Goal: Find specific page/section: Find specific page/section

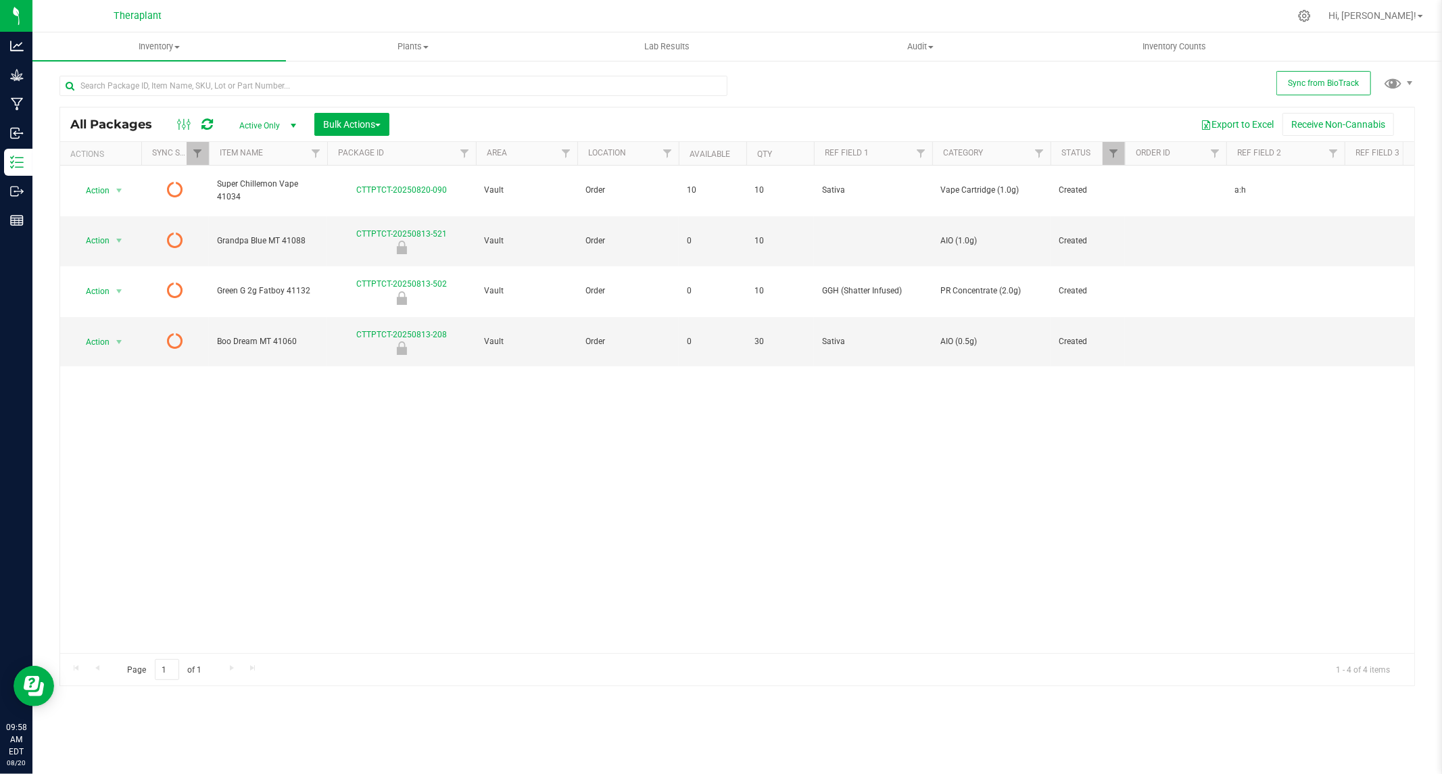
click at [207, 123] on icon at bounding box center [206, 125] width 11 height 14
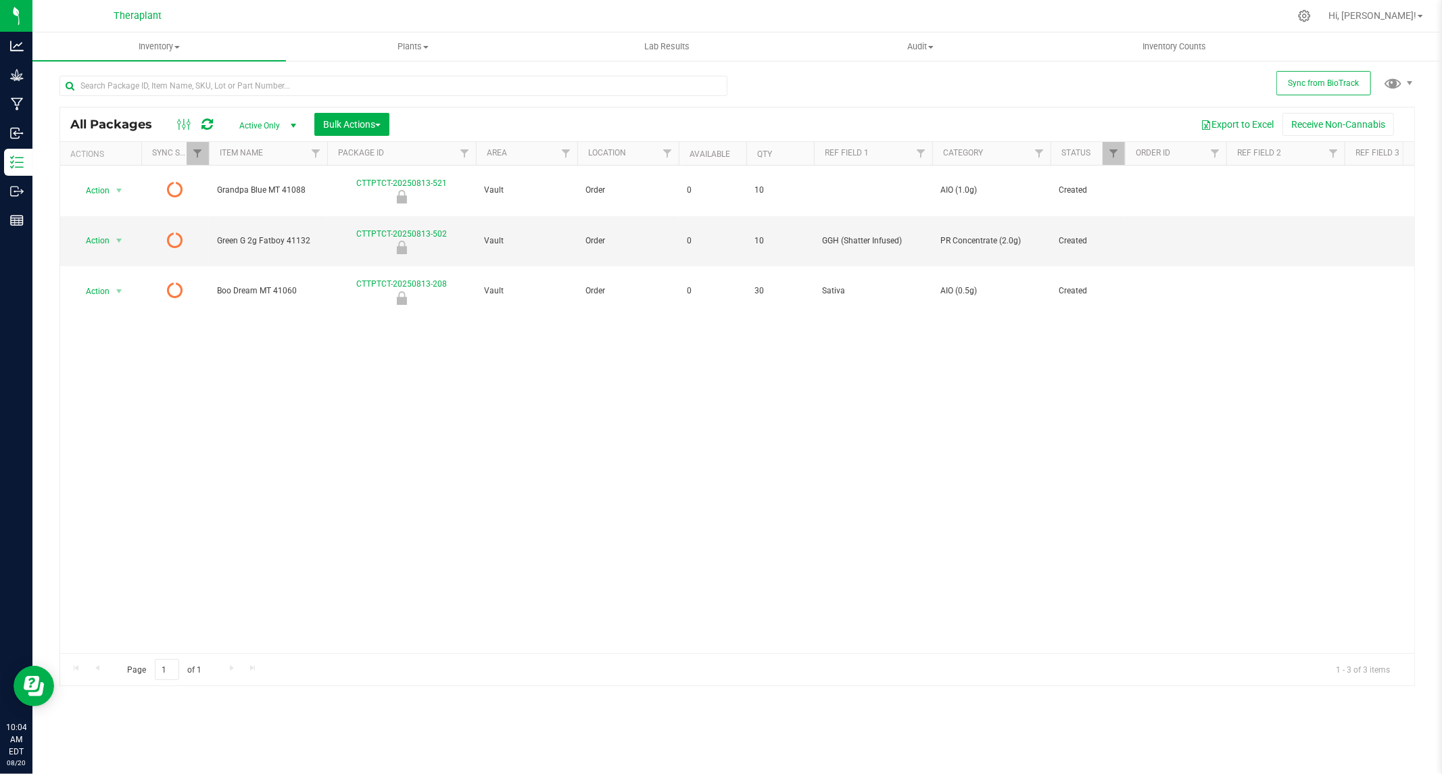
click at [210, 122] on icon at bounding box center [206, 125] width 11 height 14
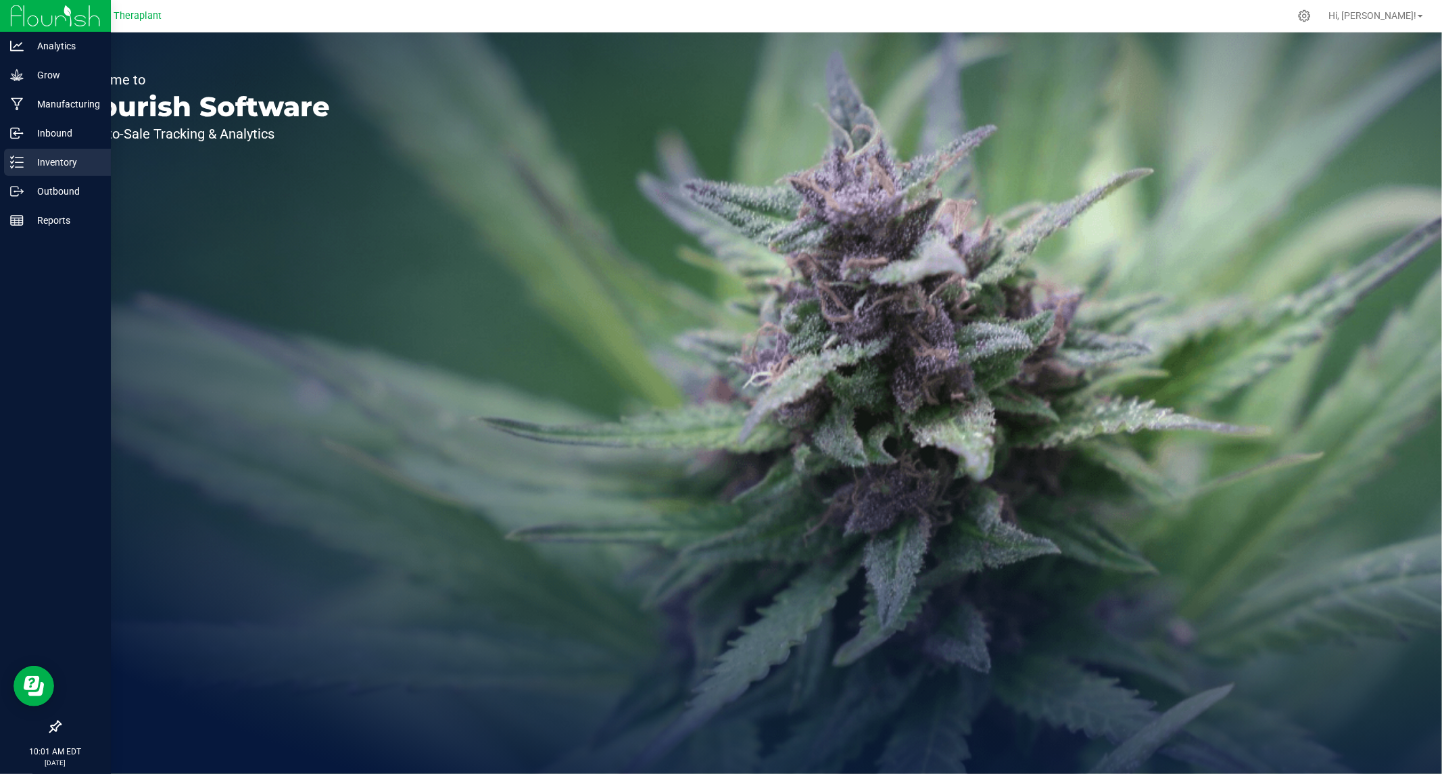
click at [22, 164] on icon at bounding box center [17, 163] width 14 height 14
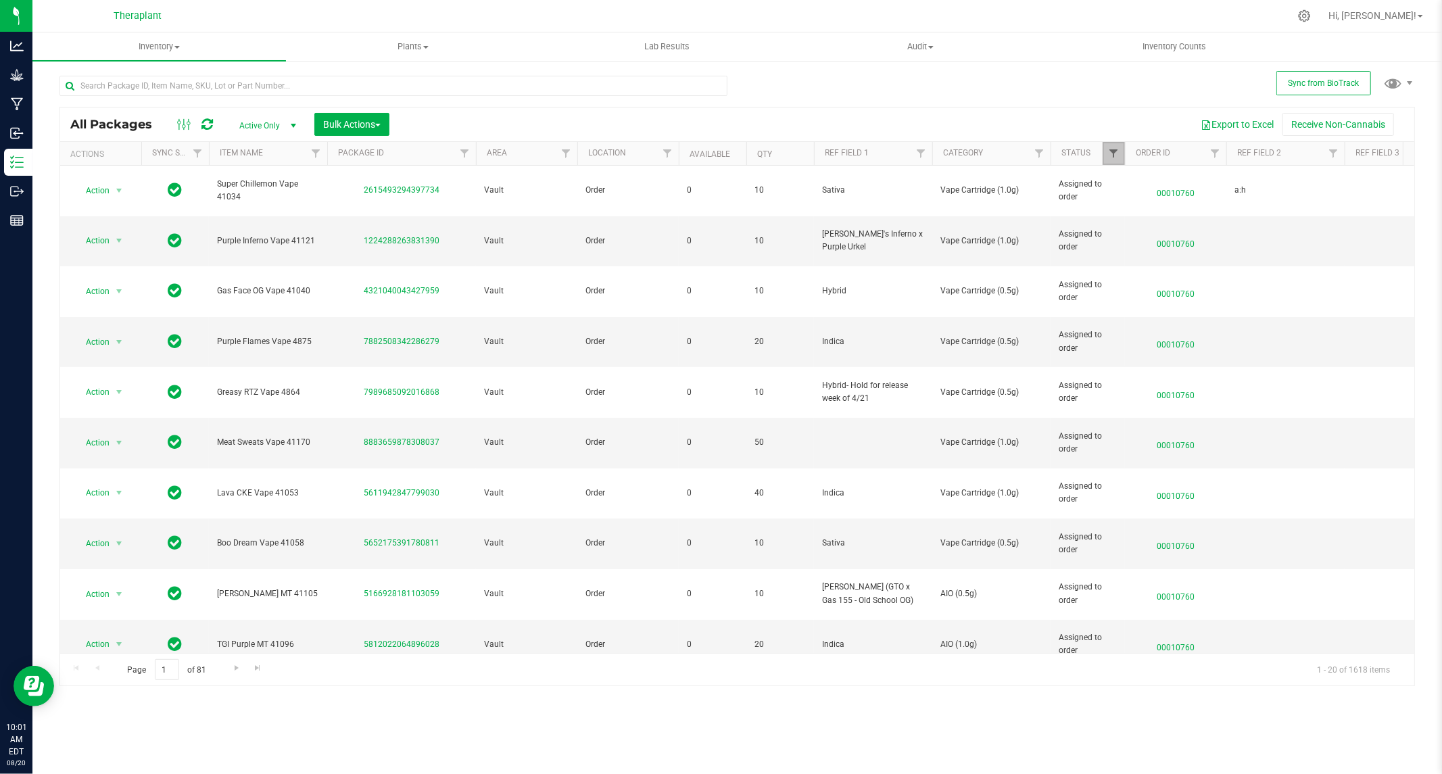
click at [1111, 153] on span "Filter" at bounding box center [1113, 153] width 11 height 11
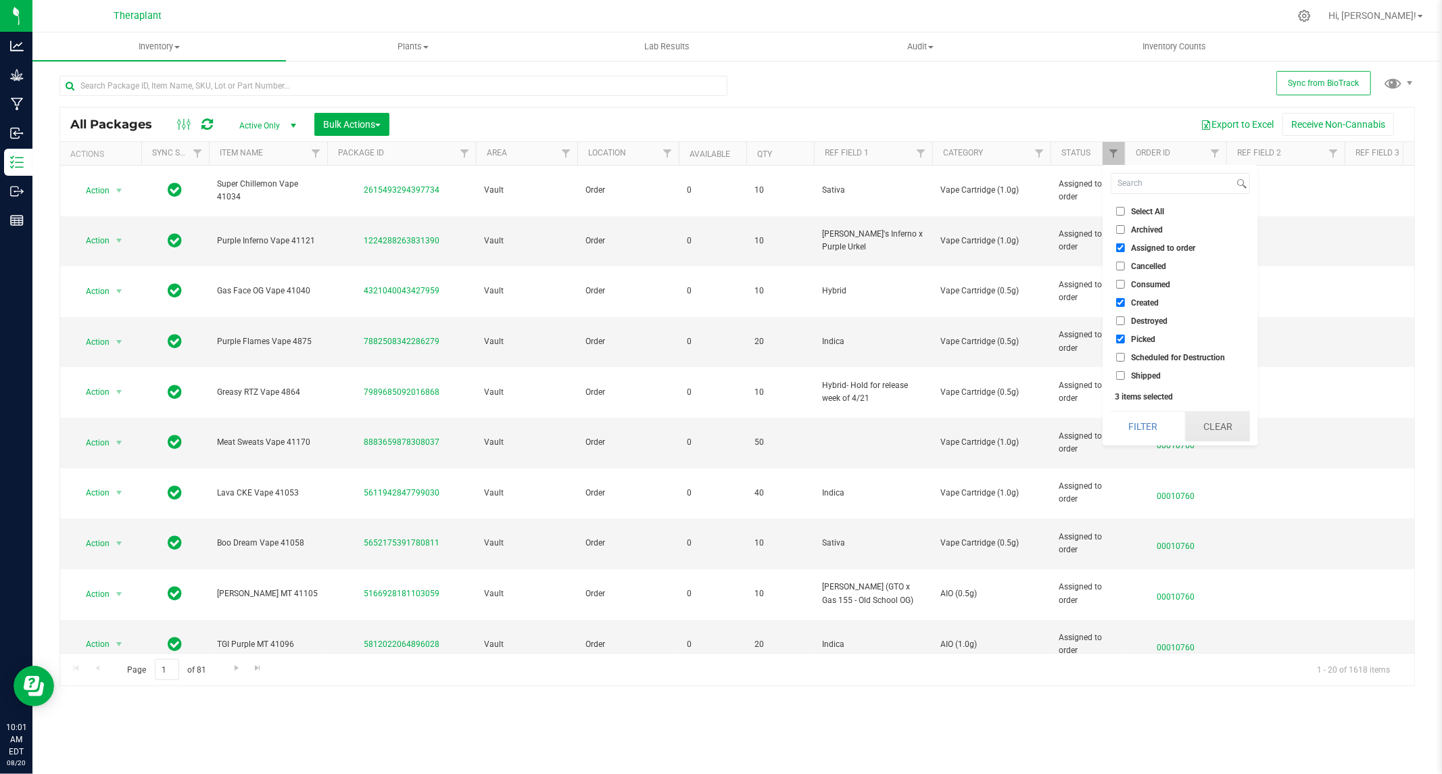
click at [1216, 421] on button "Clear" at bounding box center [1217, 427] width 65 height 30
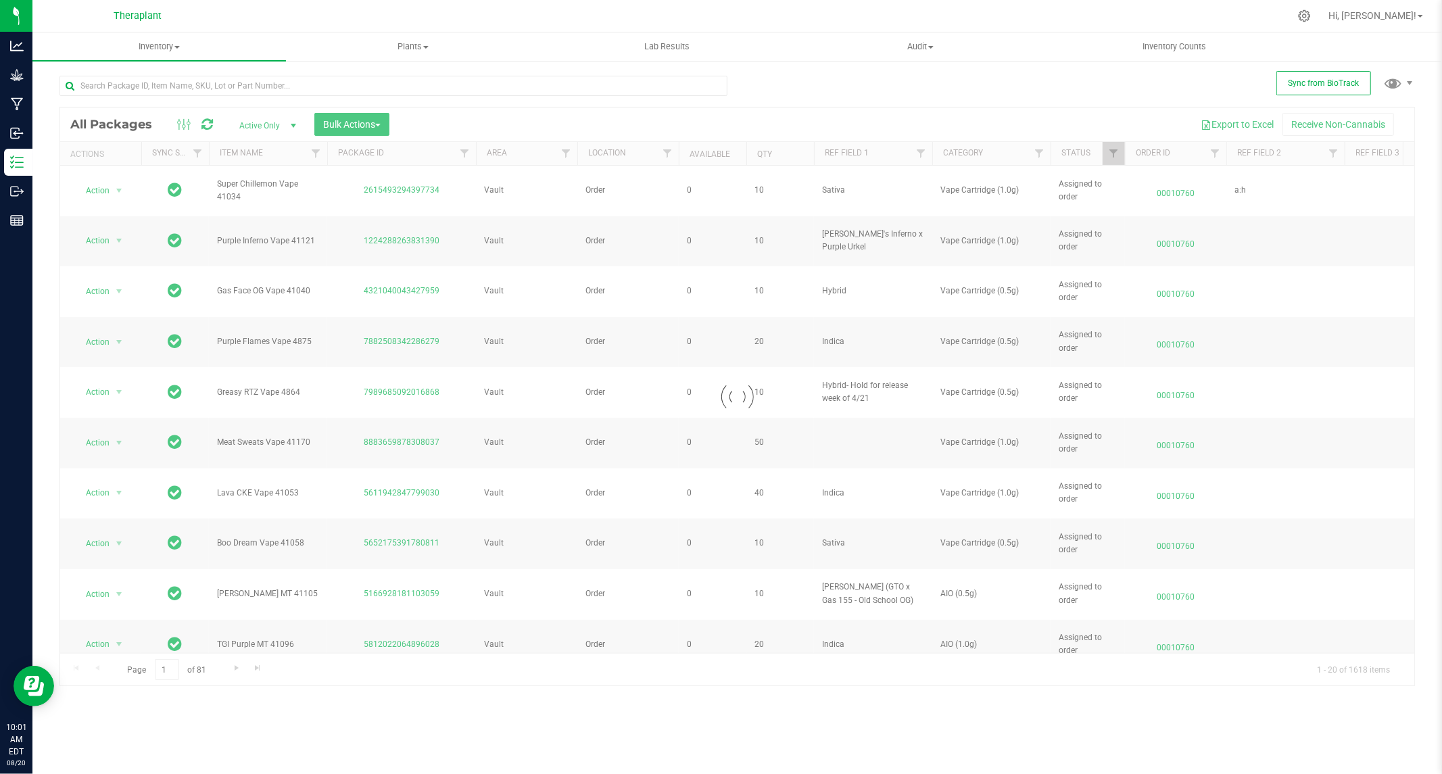
click at [1116, 152] on div at bounding box center [737, 397] width 1354 height 578
type input "[DATE]"
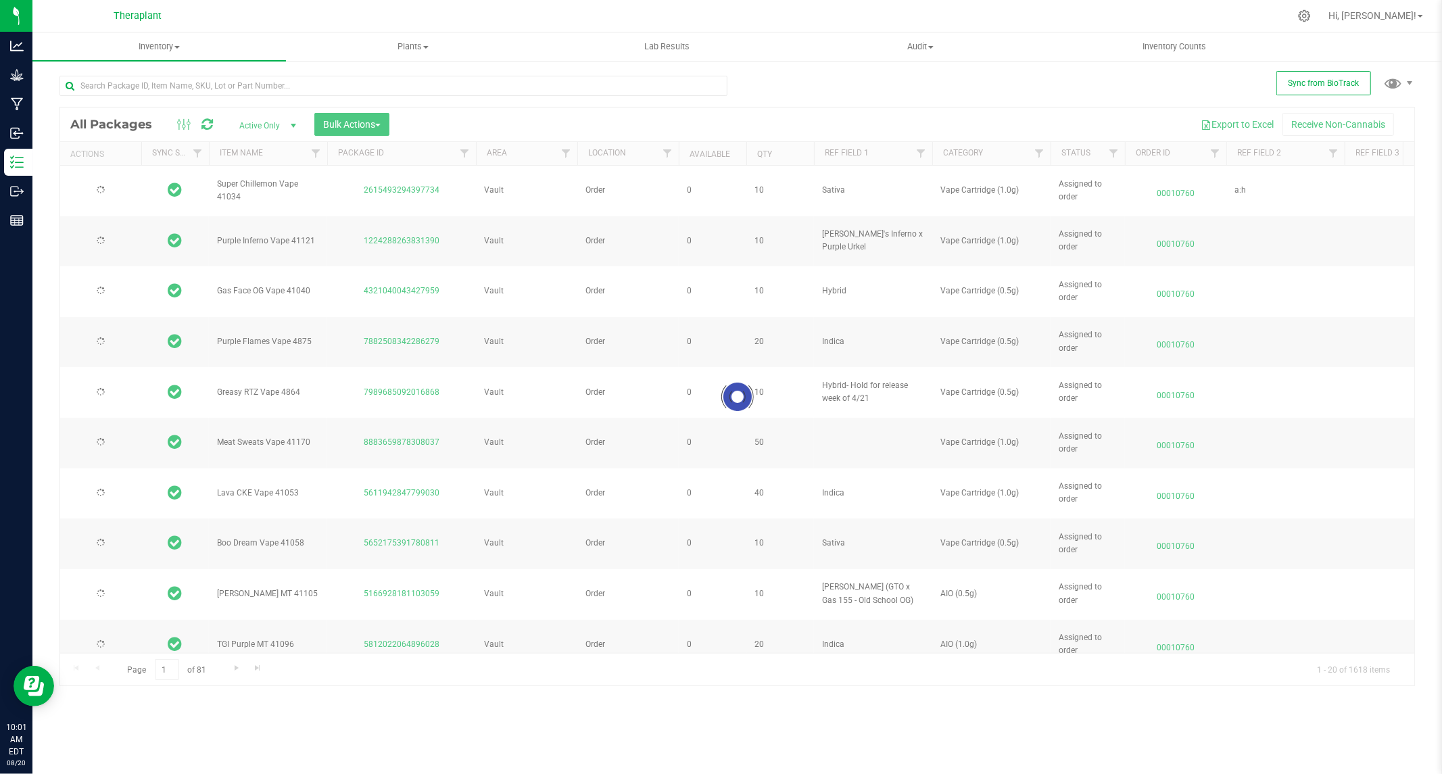
type input "[DATE]"
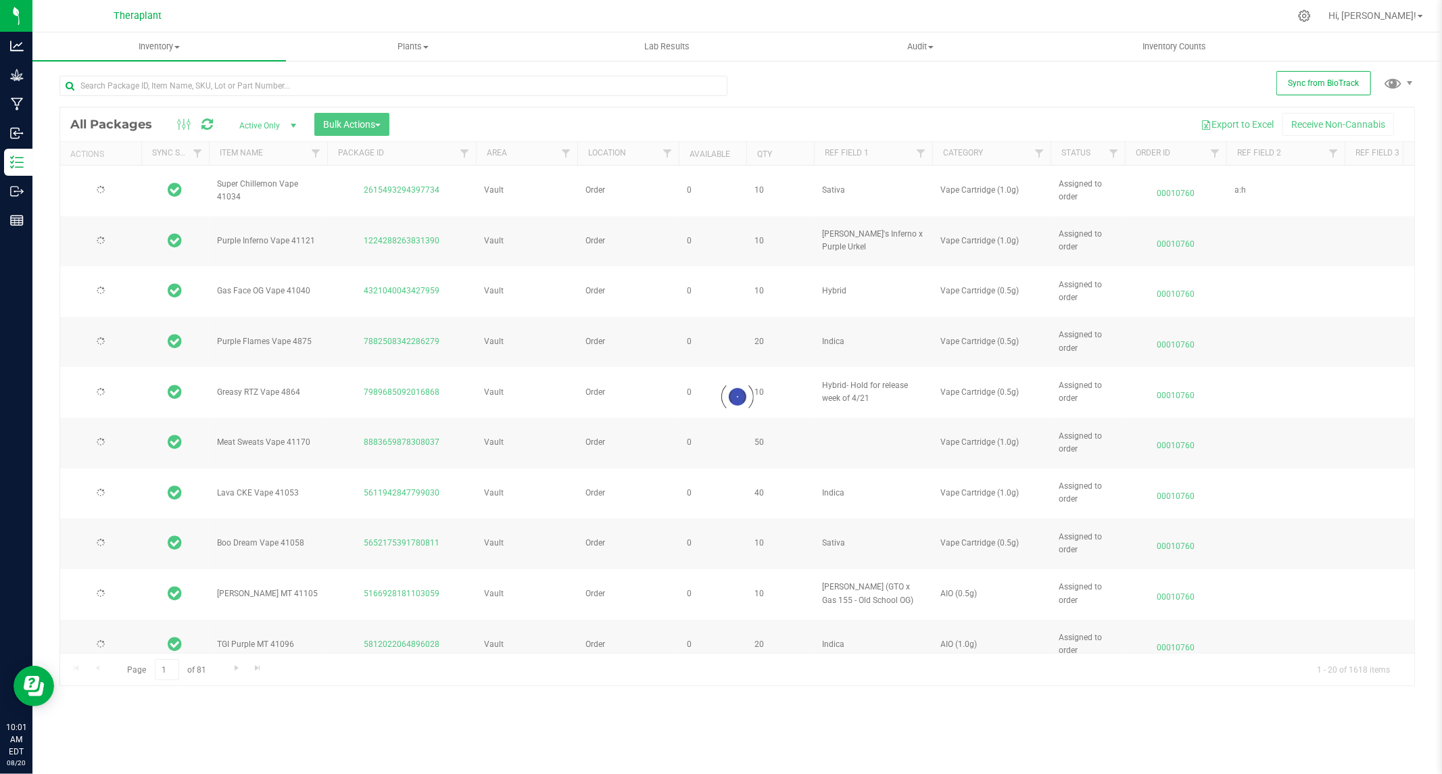
type input "[DATE]"
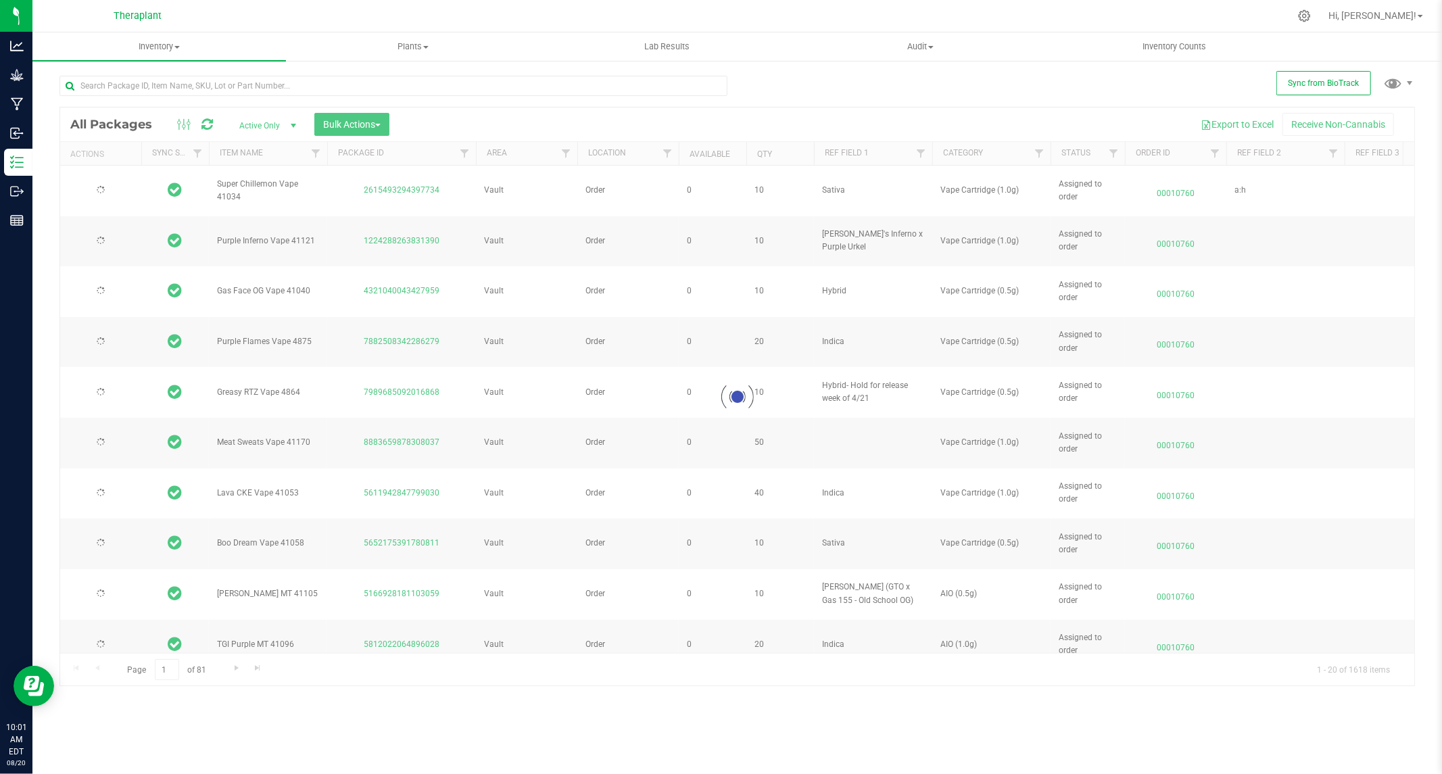
type input "[DATE]"
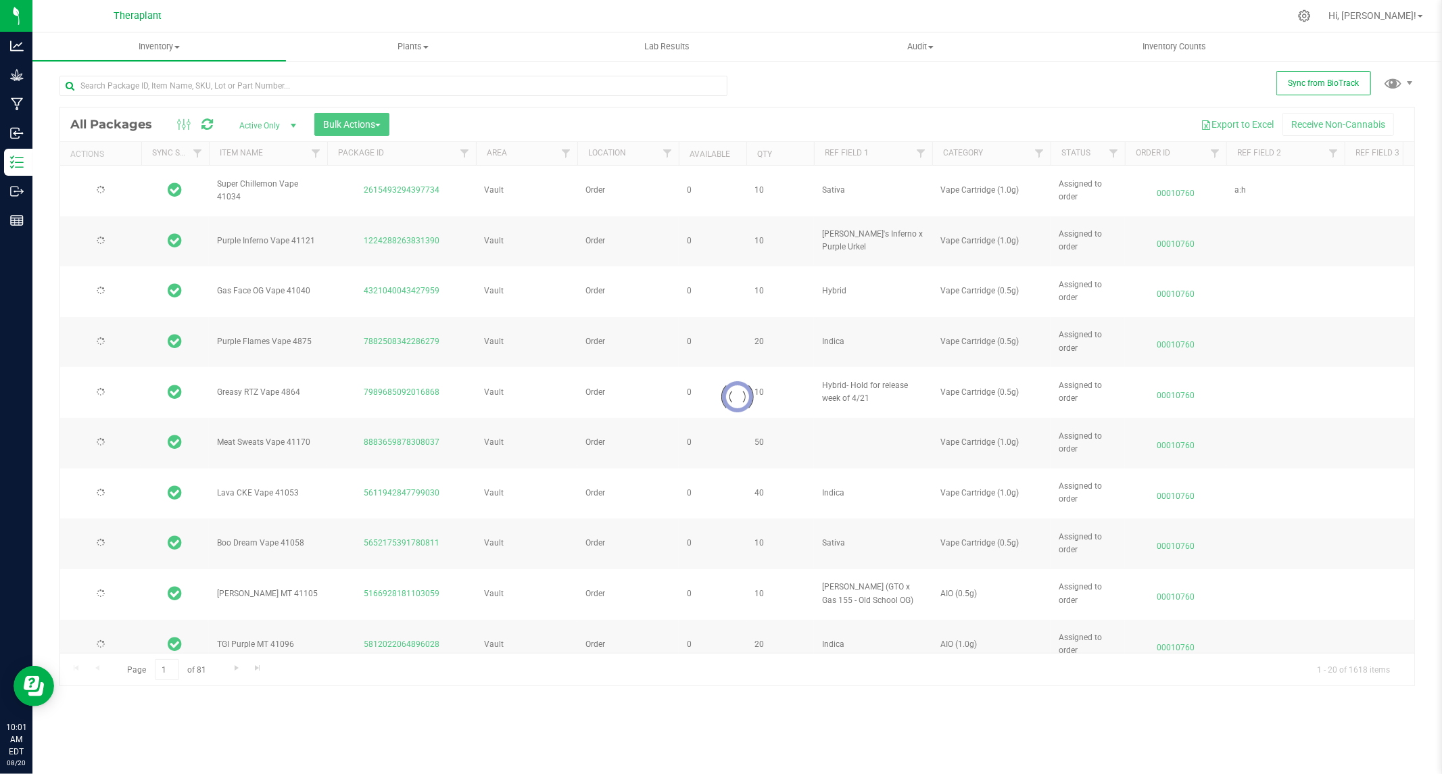
type input "[DATE]"
click at [1113, 151] on div at bounding box center [737, 397] width 1354 height 578
click at [1112, 152] on div at bounding box center [737, 397] width 1354 height 578
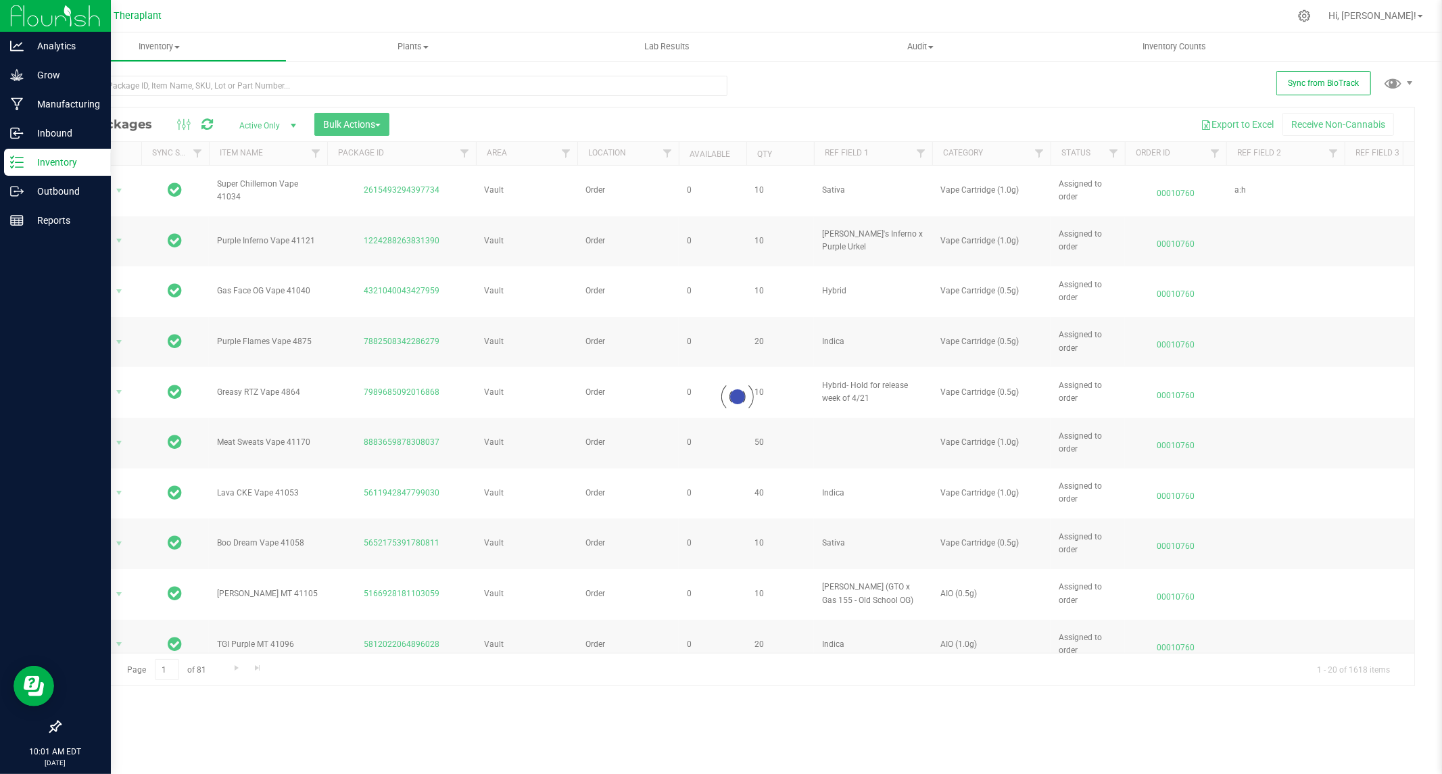
click at [22, 162] on line at bounding box center [19, 162] width 7 height 0
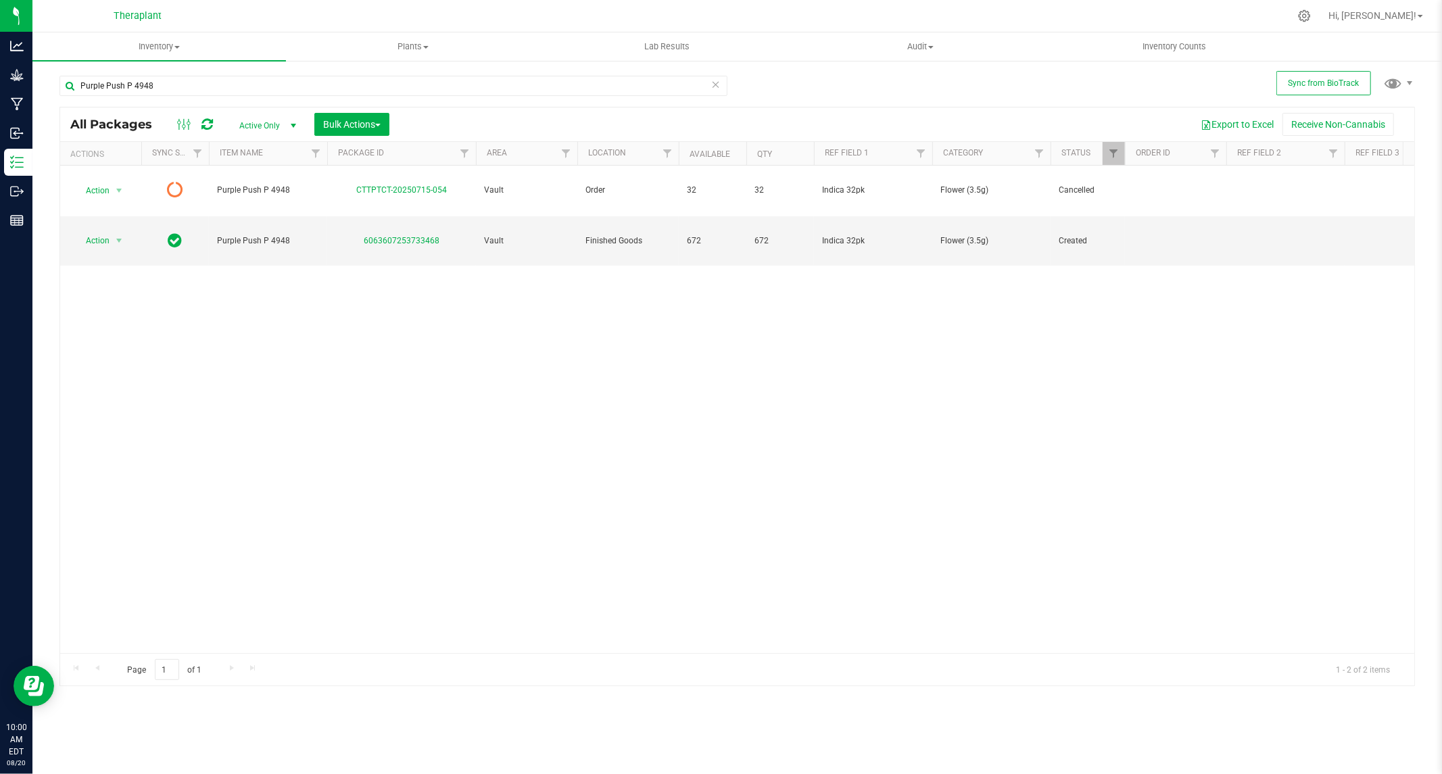
click at [208, 122] on icon at bounding box center [206, 125] width 11 height 14
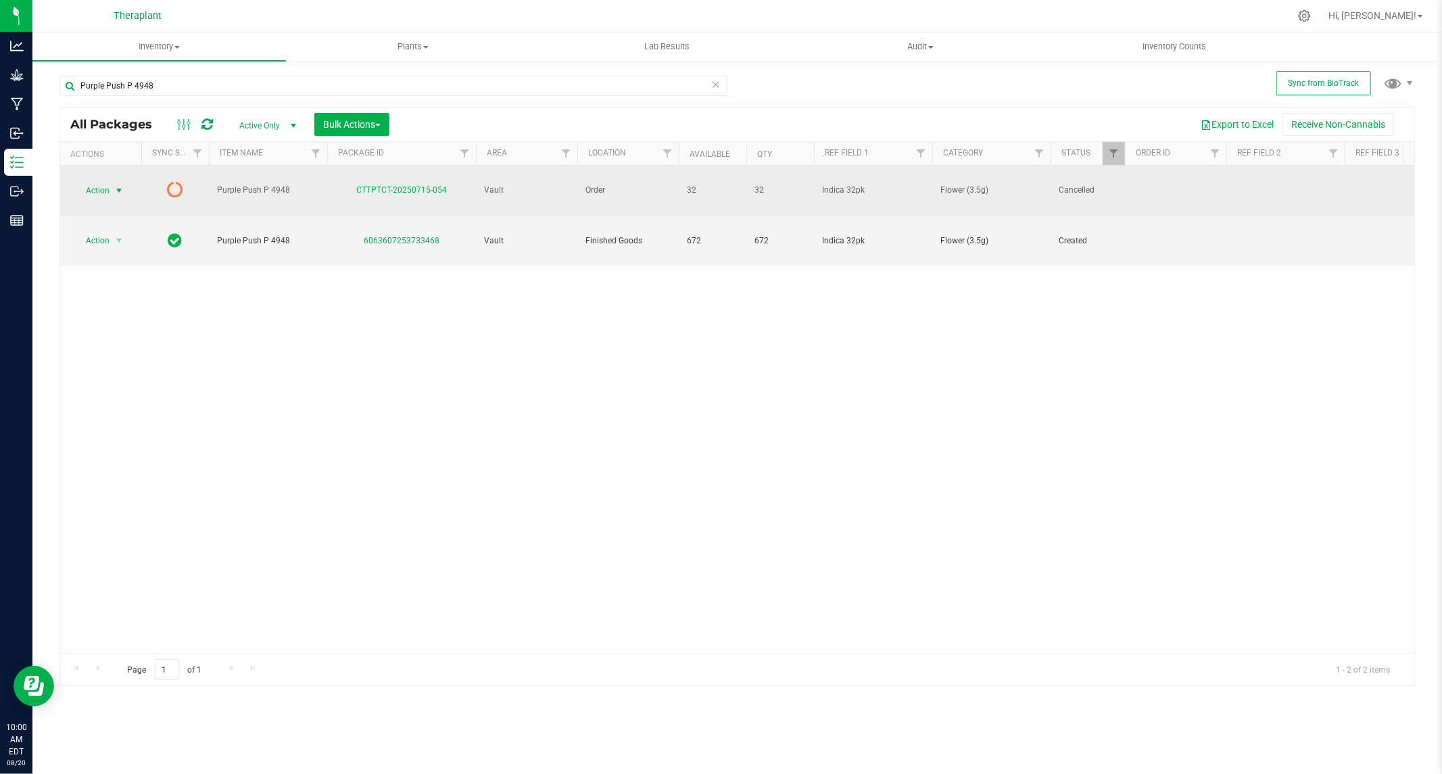
click at [112, 181] on span "select" at bounding box center [119, 190] width 17 height 19
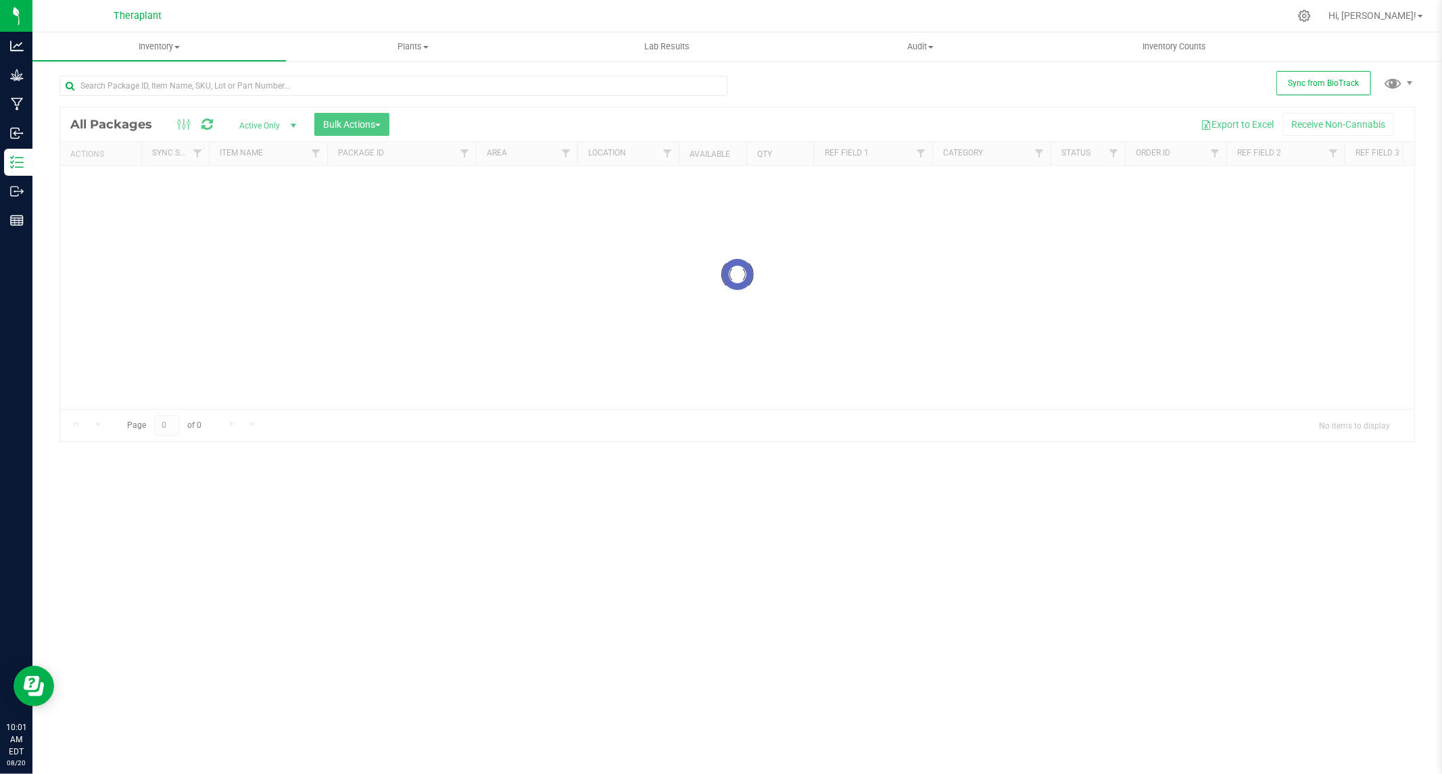
click at [1114, 153] on div at bounding box center [737, 275] width 1354 height 334
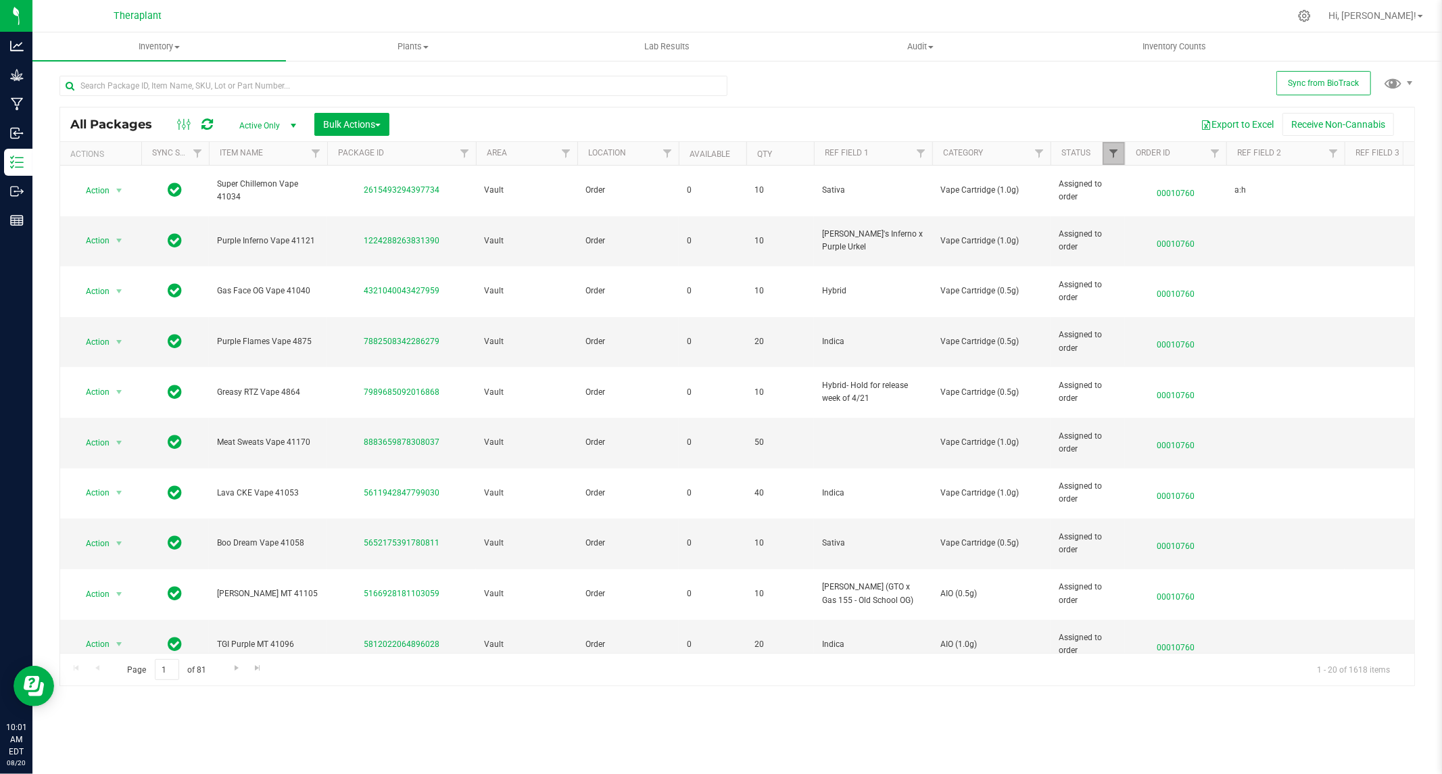
click at [1114, 153] on span "Filter" at bounding box center [1113, 153] width 11 height 11
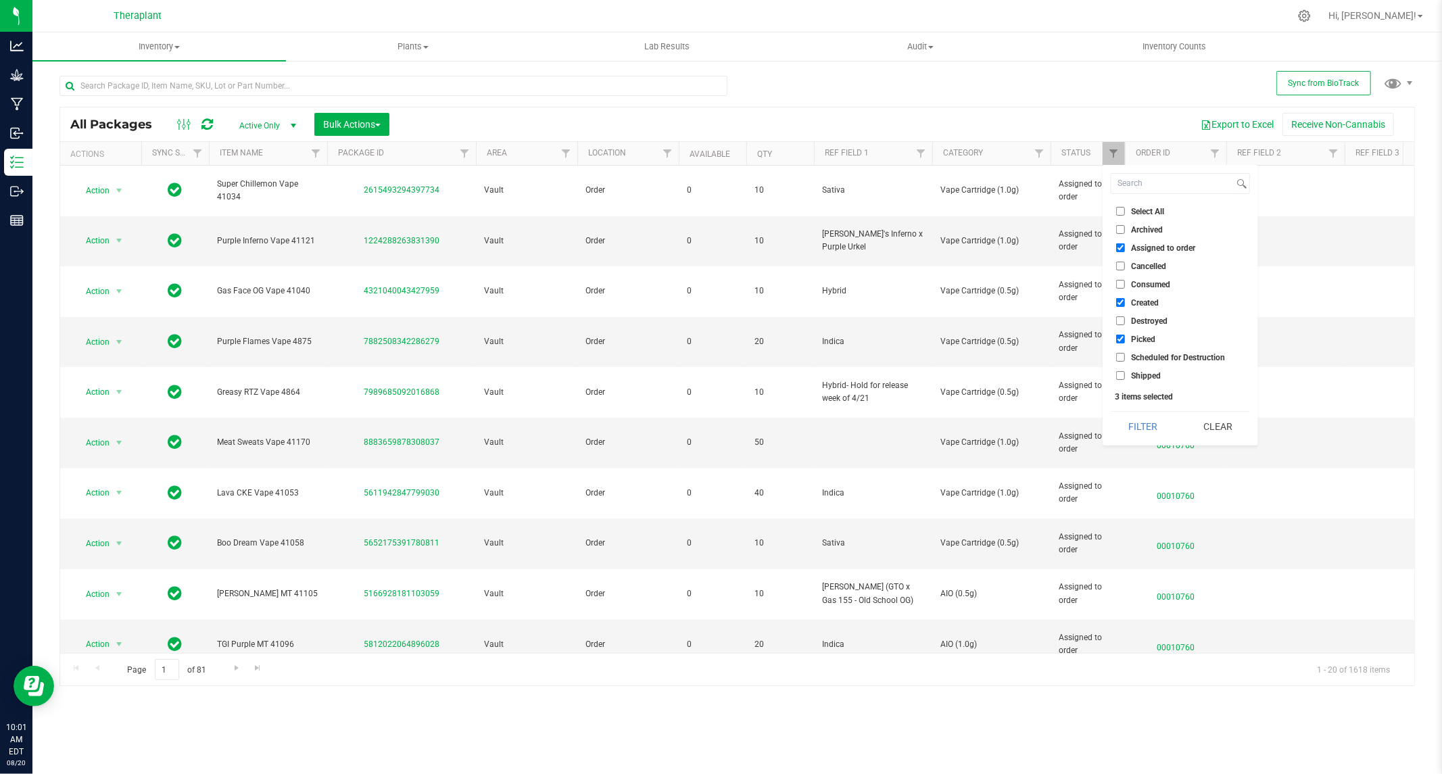
click at [1120, 266] on input "Cancelled" at bounding box center [1120, 266] width 9 height 9
checkbox input "true"
click at [1122, 246] on input "Assigned to order" at bounding box center [1120, 247] width 9 height 9
checkbox input "false"
click at [1124, 295] on li "Created" at bounding box center [1180, 302] width 139 height 14
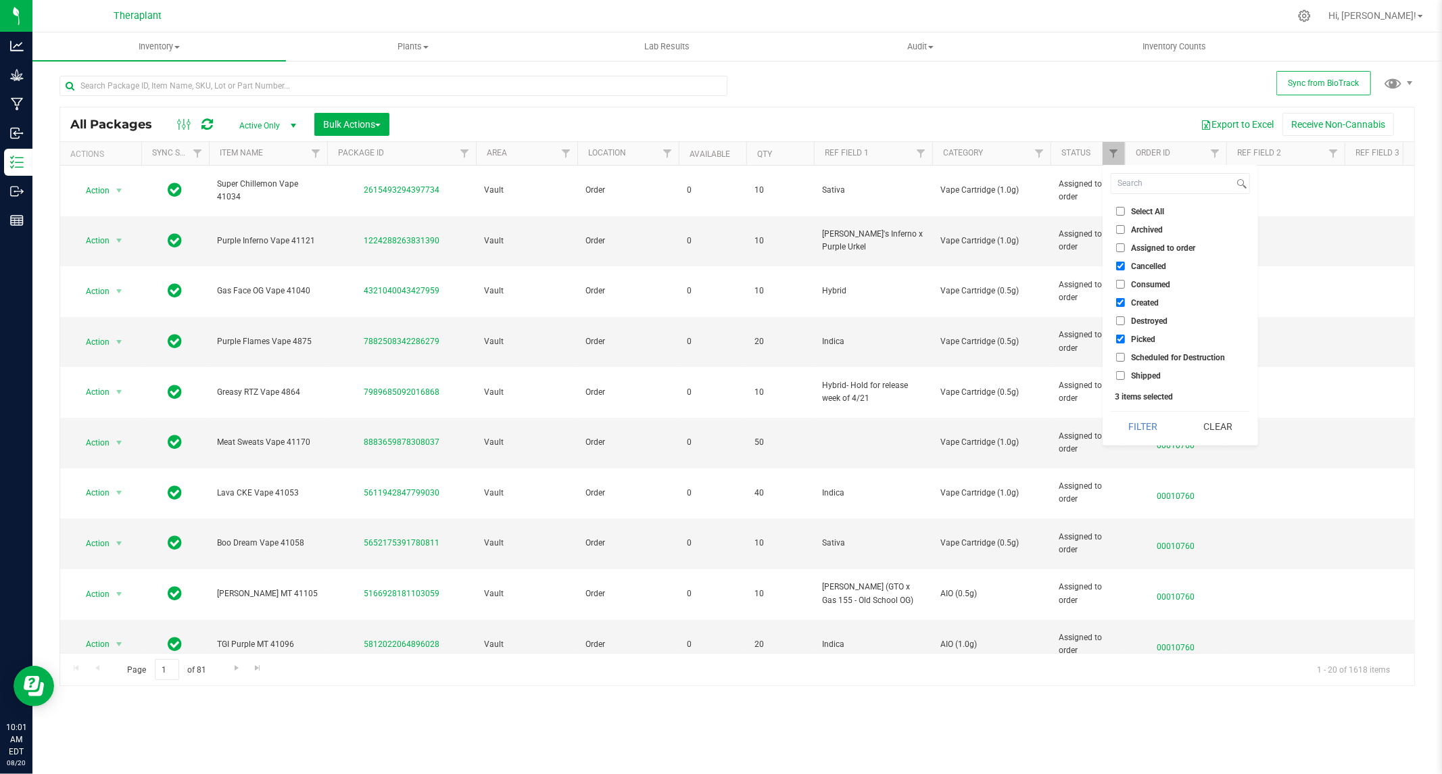
click at [1120, 334] on li "Picked" at bounding box center [1180, 339] width 139 height 14
click at [1123, 306] on input "Created" at bounding box center [1120, 302] width 9 height 9
checkbox input "false"
click at [1122, 336] on input "Picked" at bounding box center [1120, 339] width 9 height 9
checkbox input "false"
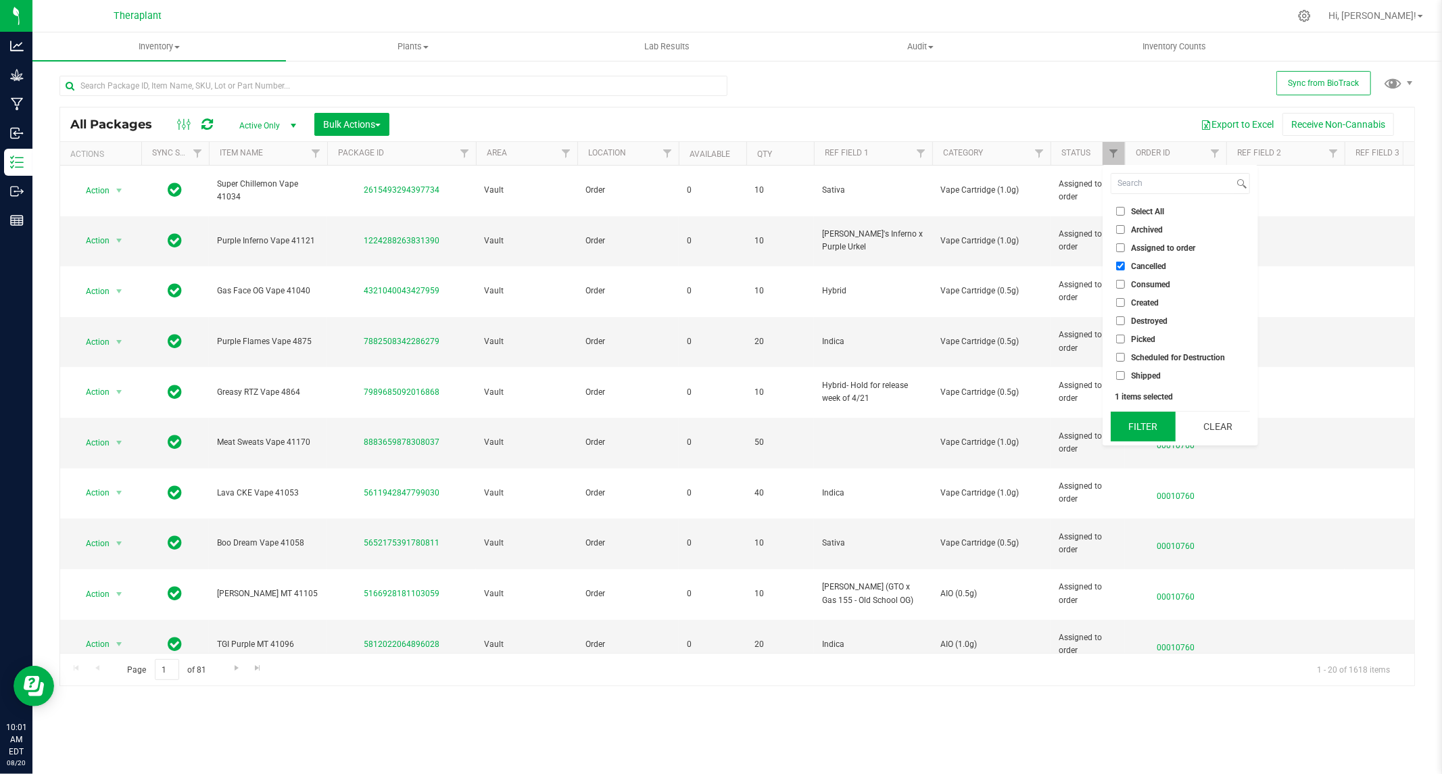
click at [1139, 424] on button "Filter" at bounding box center [1143, 427] width 65 height 30
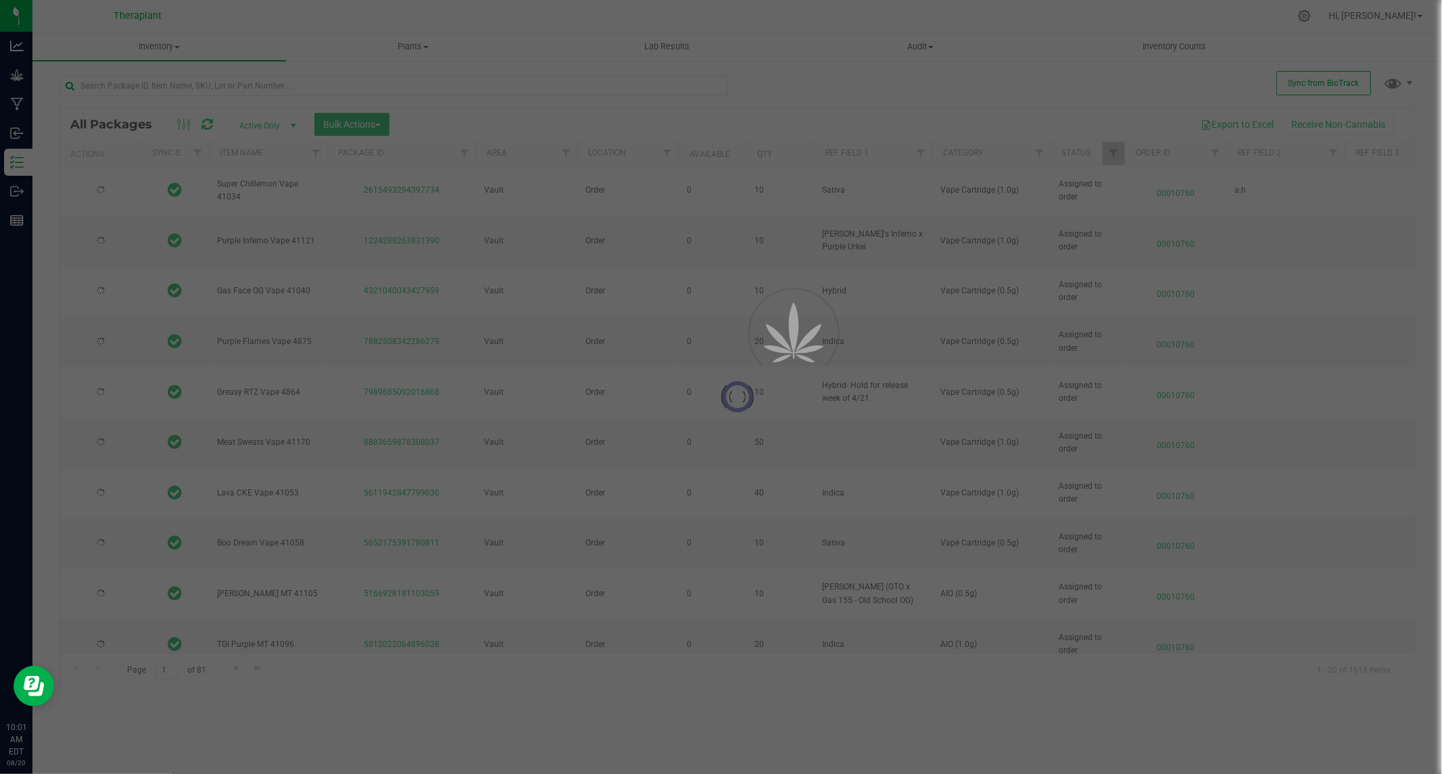
type input "2026-06-10"
type input "2026-07-14"
type input "2026-06-10"
type input "2026-04-03"
type input "2026-04-07"
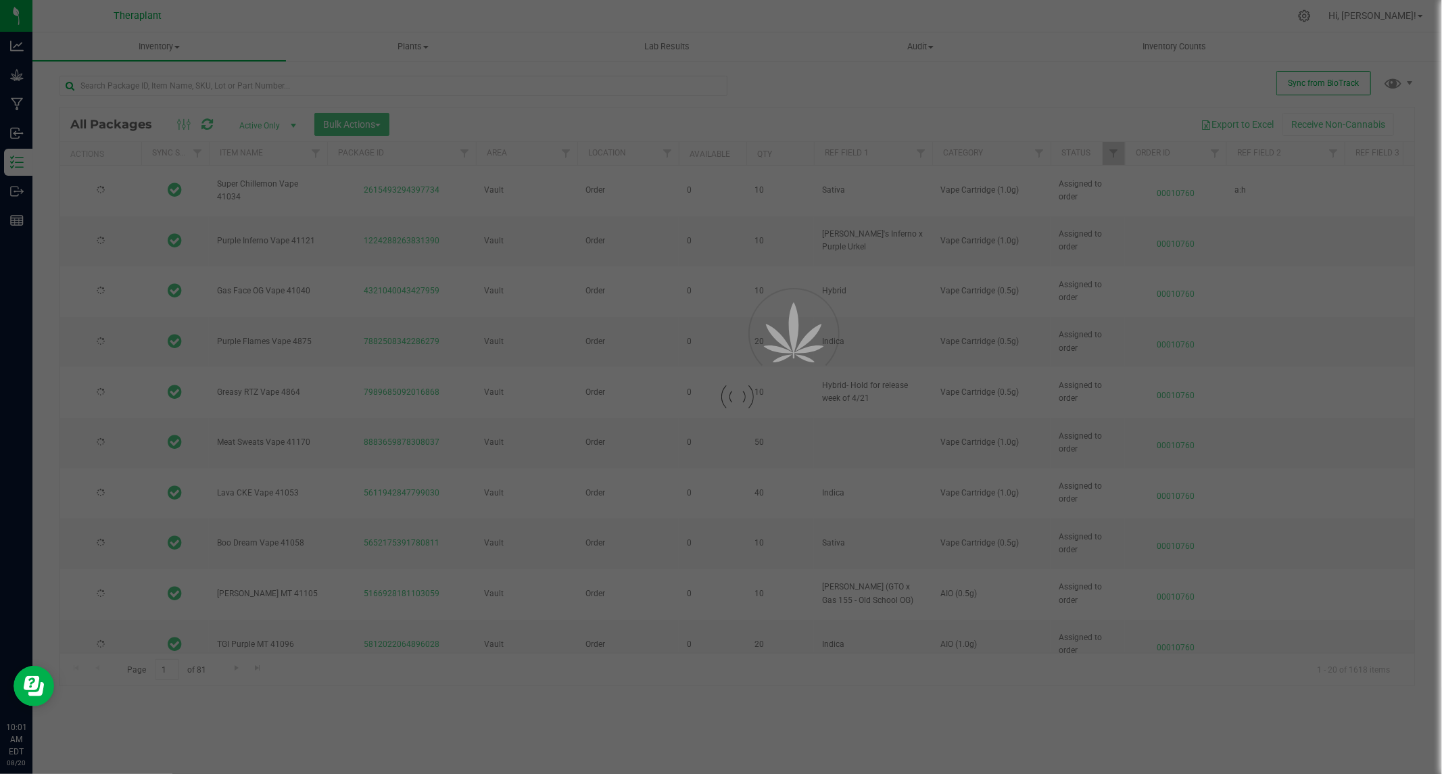
type input "2026-08-06"
type input "[DATE]"
type input "2026-06-20"
type input "2026-07-03"
type input "2026-07-02"
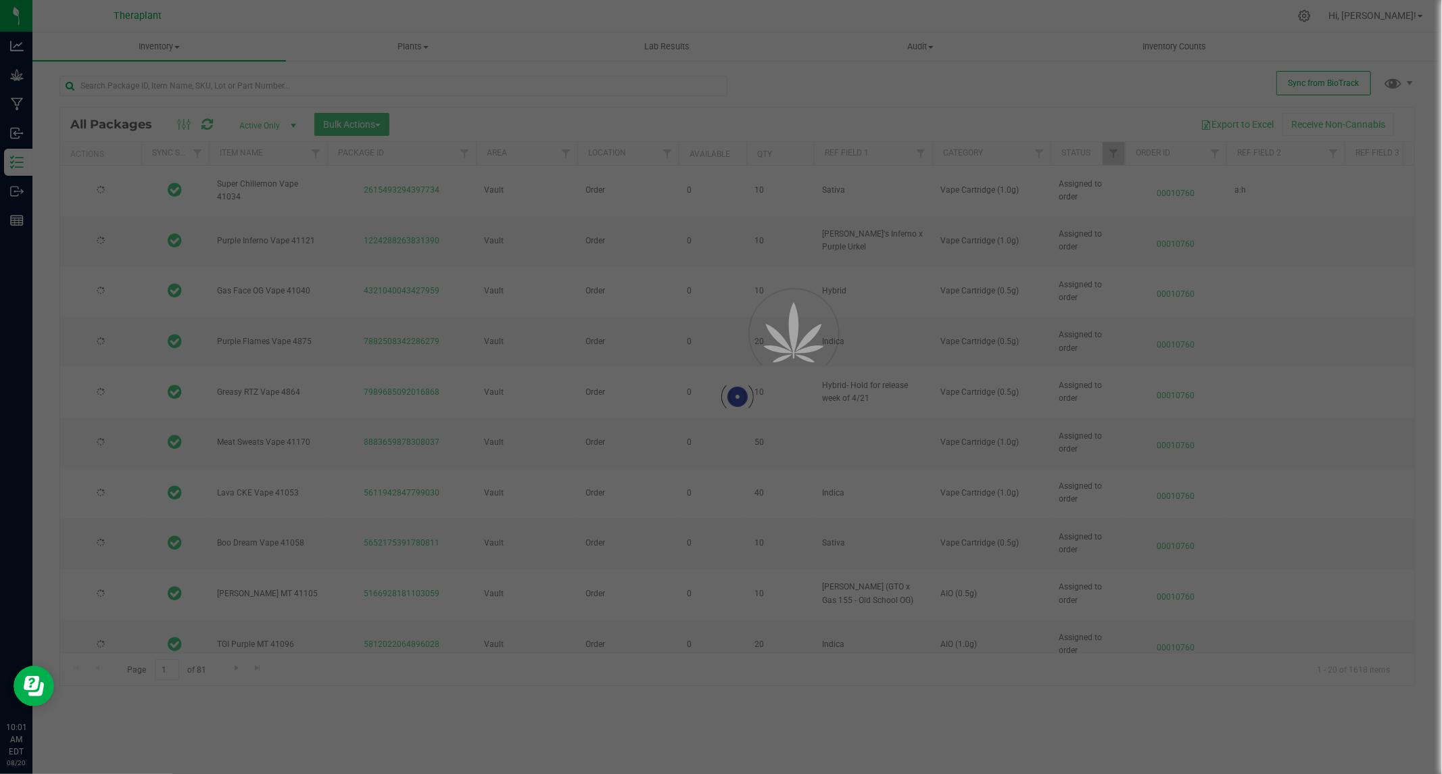
type input "2026-07-09"
type input "2026-07-28"
type input "2026-08-11"
type input "[DATE]"
type input "2026-03-27"
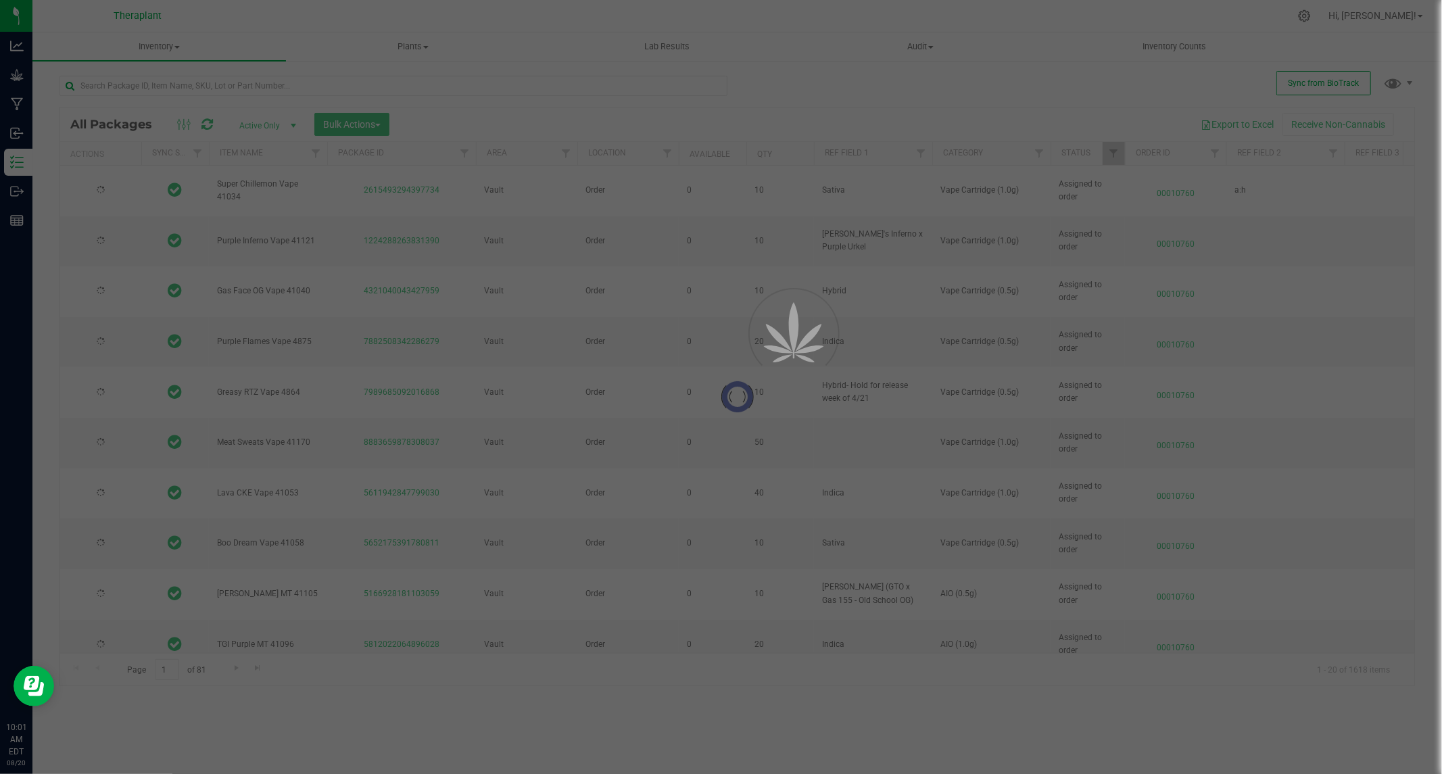
type input "2026-06-03"
type input "2026-05-29"
type input "2026-08-06"
type input "[DATE]"
type input "2026-07-17"
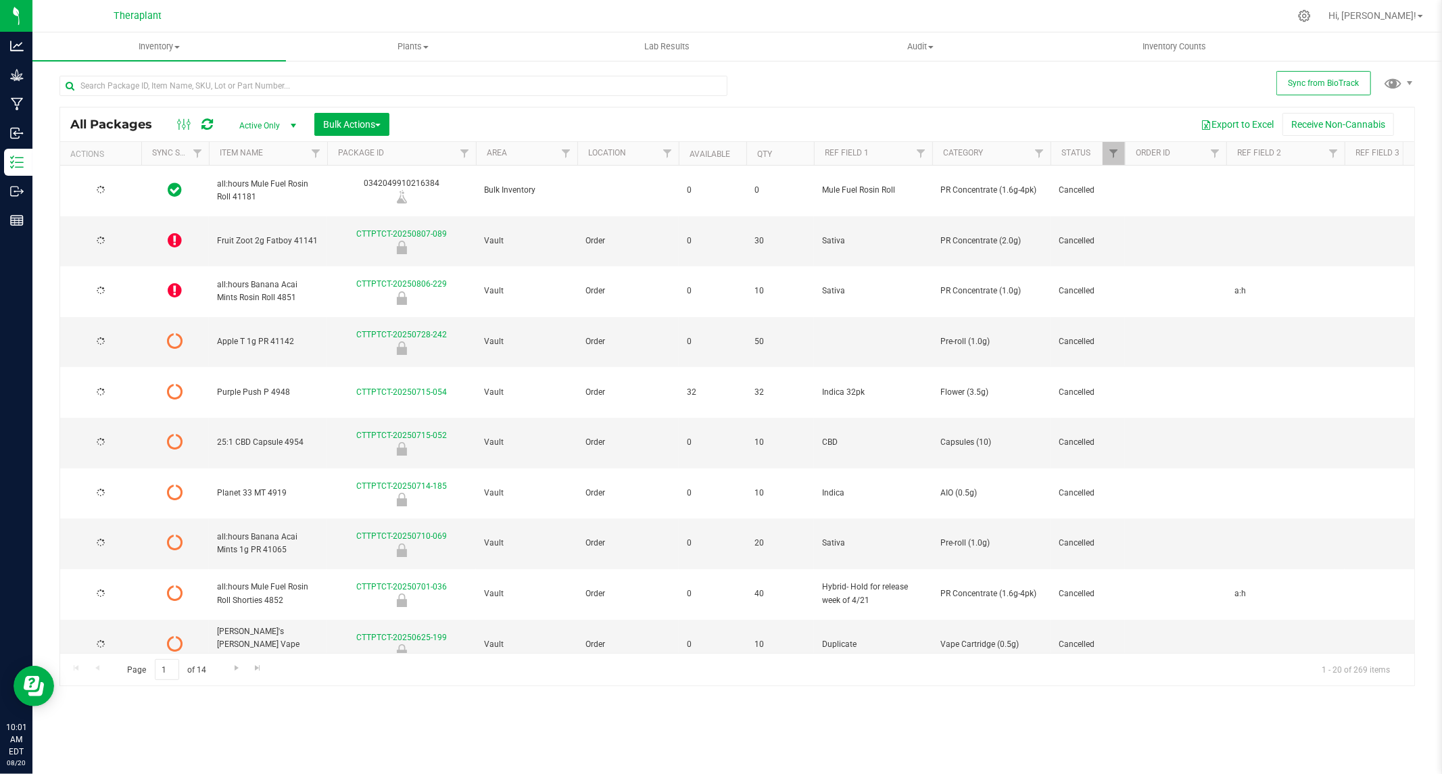
type input "2026-07-21"
type input "2026-03-31"
type input "2026-07-21"
type input "2026-05-06"
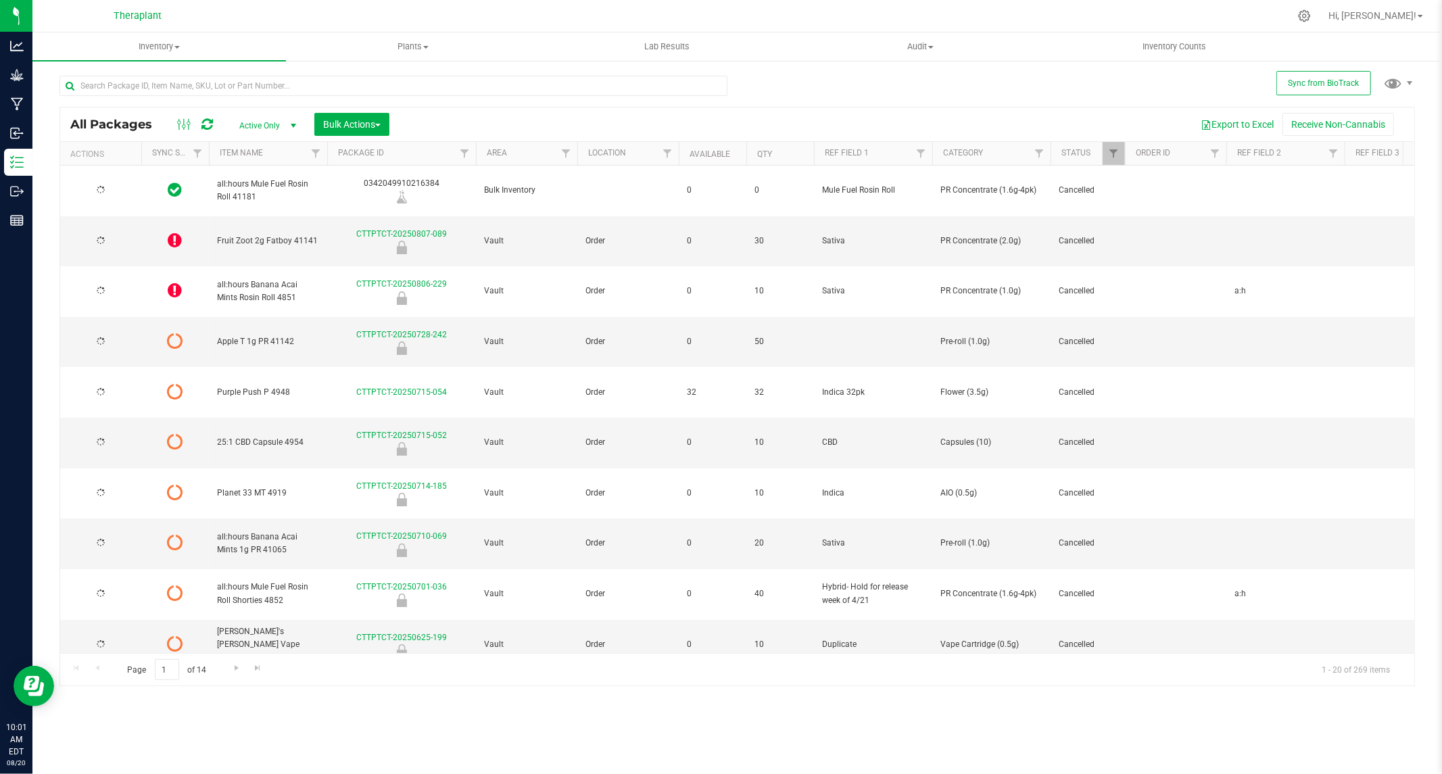
type input "2026-05-13"
type input "2026-06-23"
type input "2026-04-09"
type input "2026-04-30"
type input "2026-04-09"
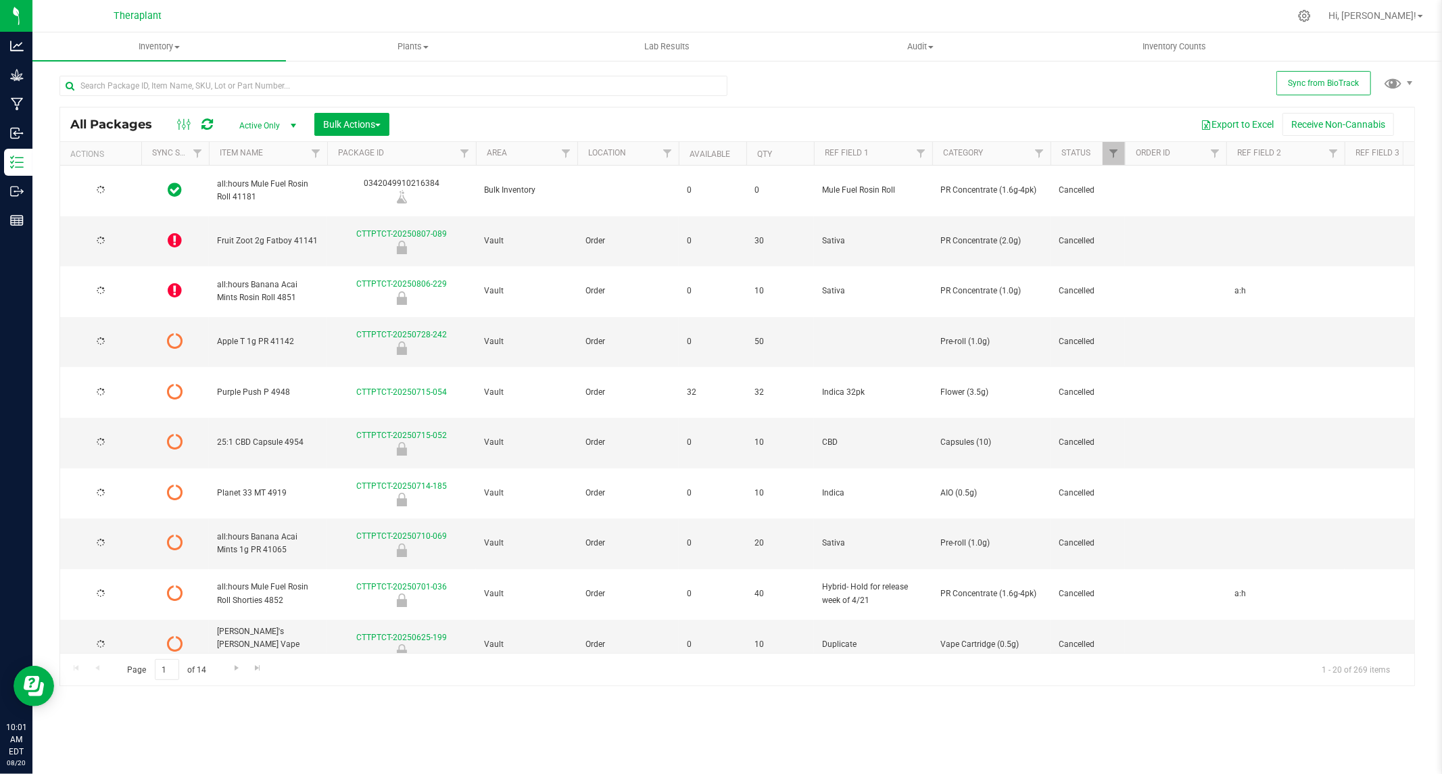
type input "2026-04-09"
type input "2026-05-23"
type input "2026-05-29"
type input "2026-05-16"
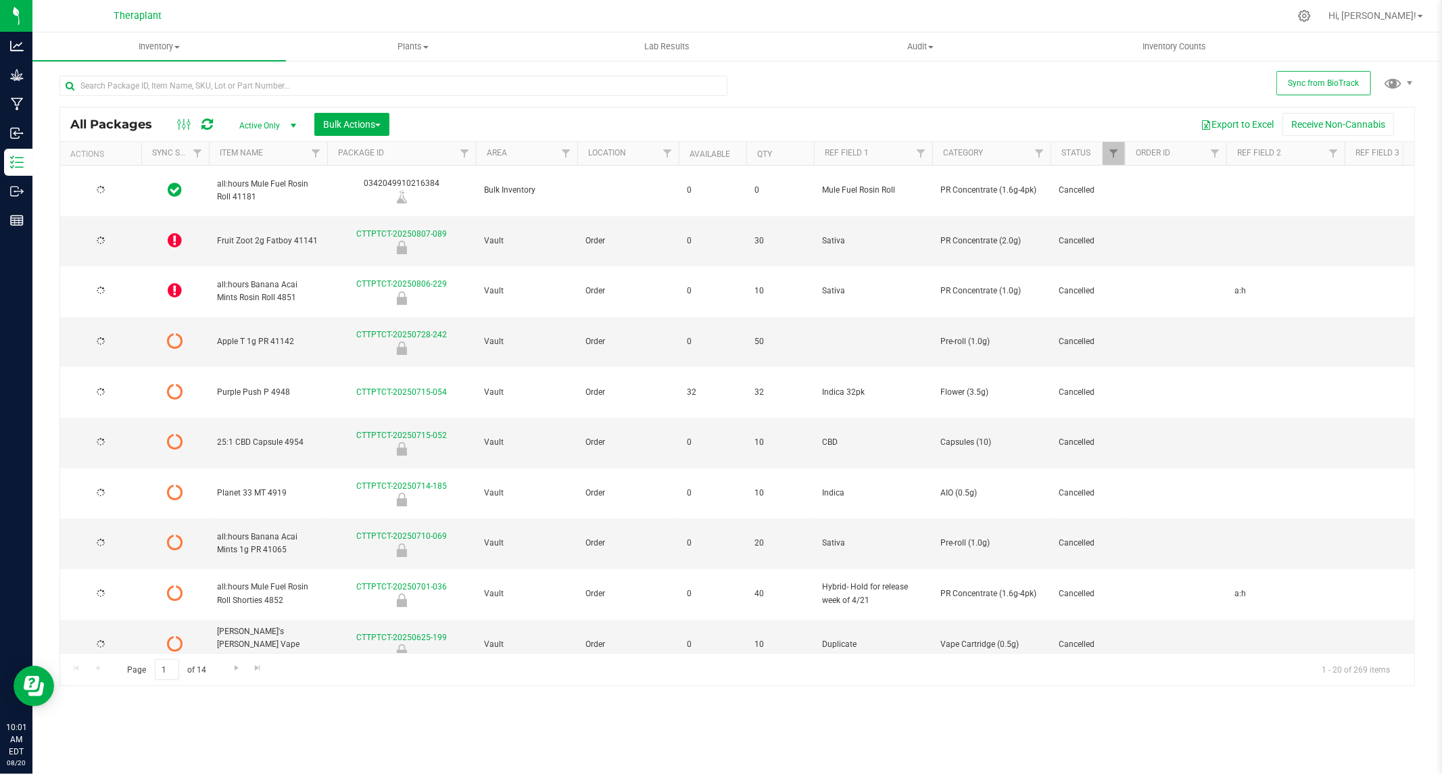
type input "2026-05-15"
type input "2026-04-23"
type input "2025-12-30"
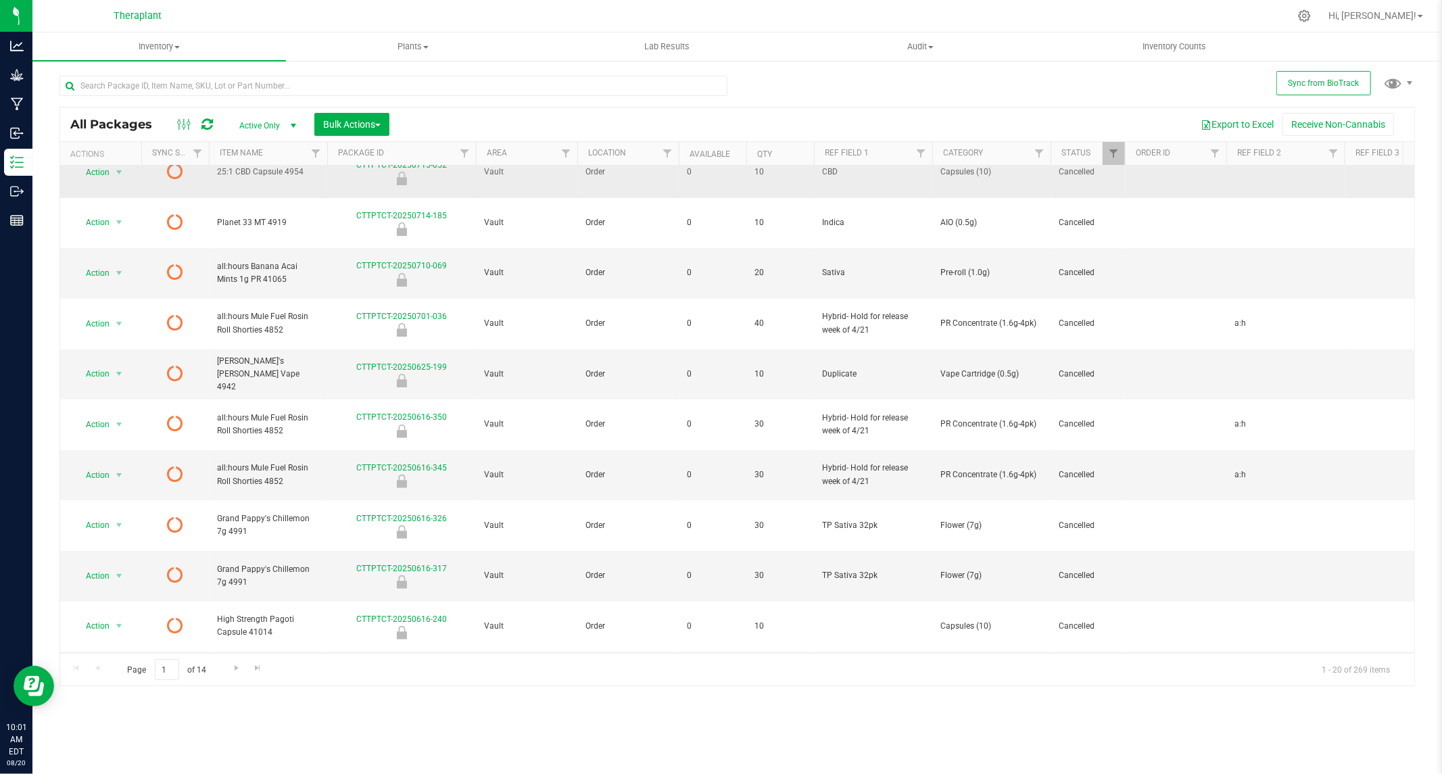
scroll to position [282, 0]
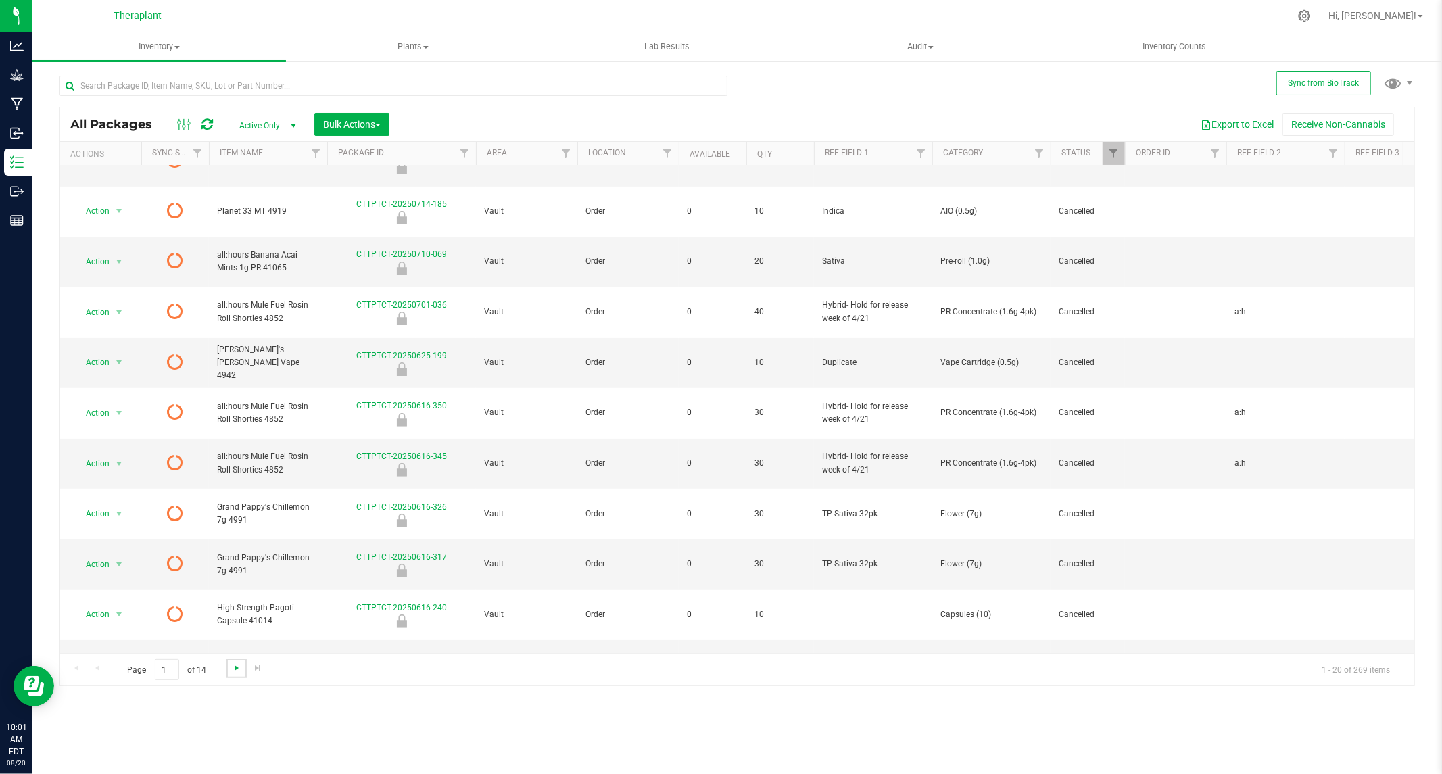
click at [235, 669] on span "Go to the next page" at bounding box center [236, 668] width 11 height 11
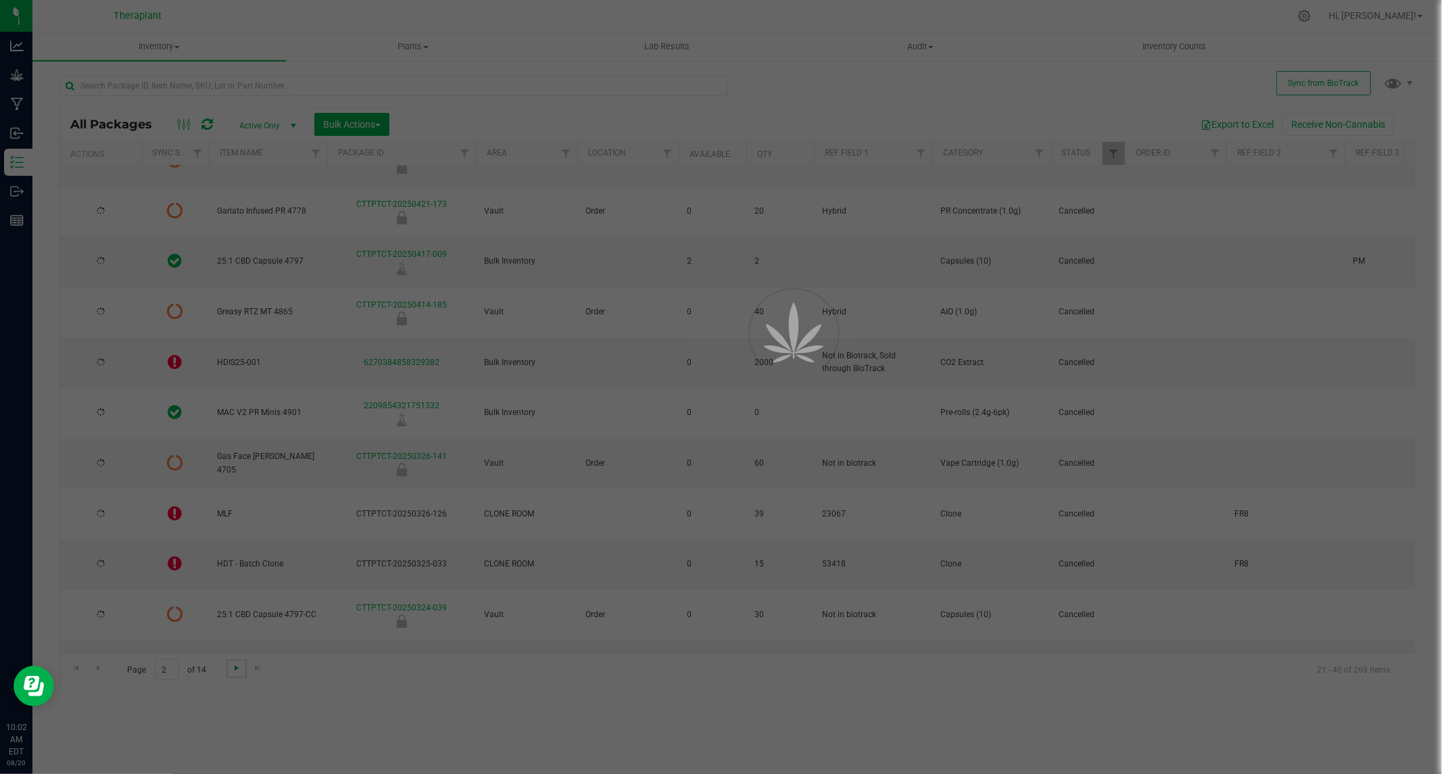
type input "2026-03-26"
type input "2026-03-25"
type input "2026-04-03"
type input "2025-12-11"
type input "2026-03-31"
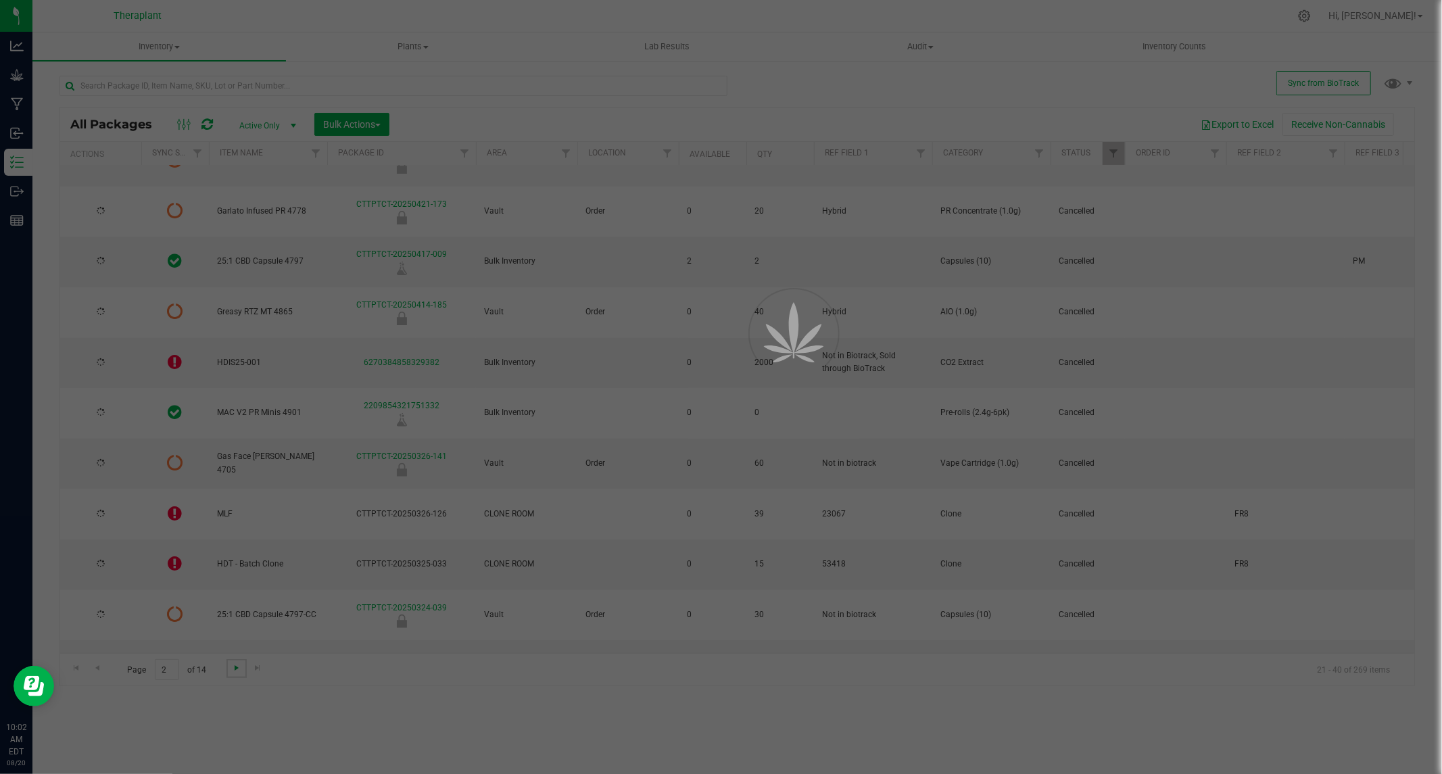
type input "2026-02-11"
type input "2026-03-27"
type input "2025-12-30"
type input "2026-02-20"
type input "2026-03-11"
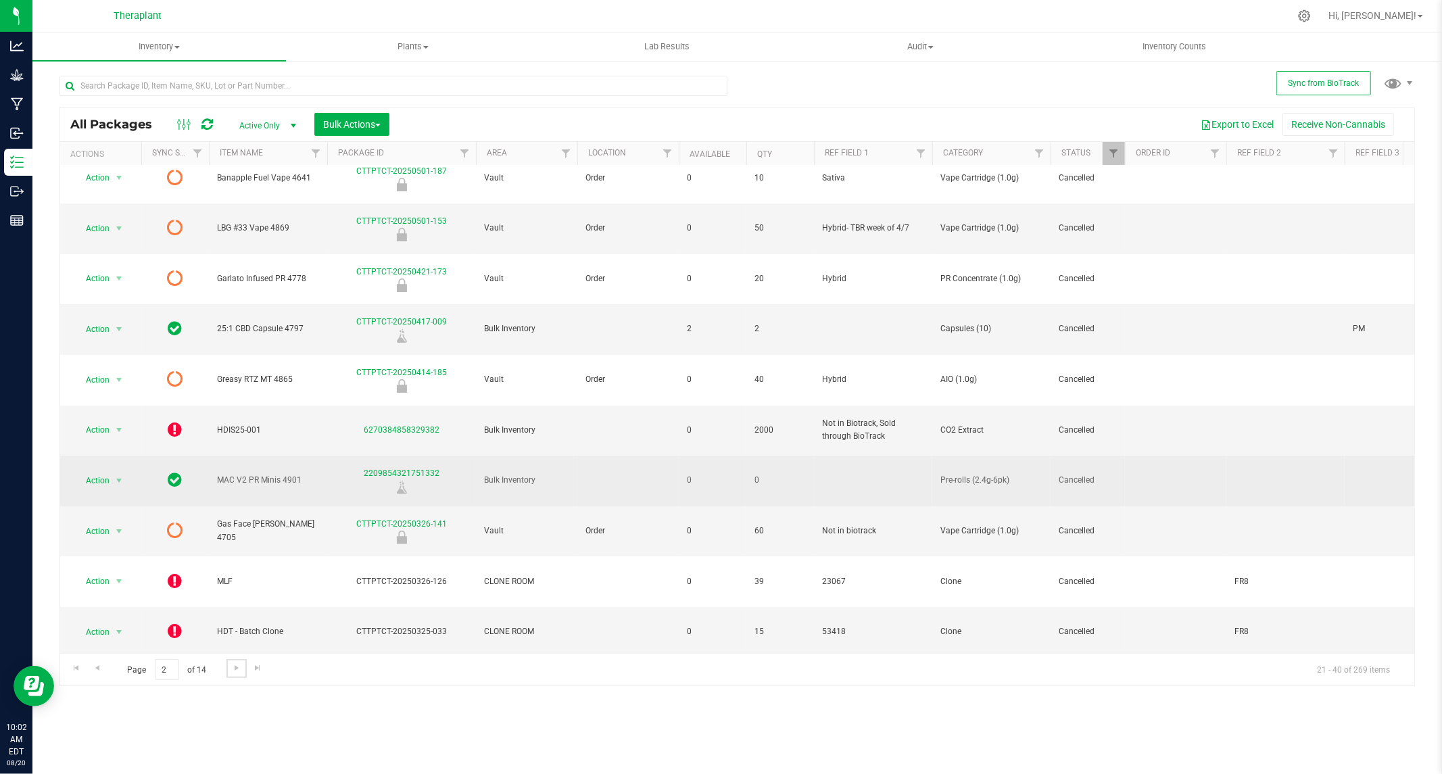
scroll to position [258, 0]
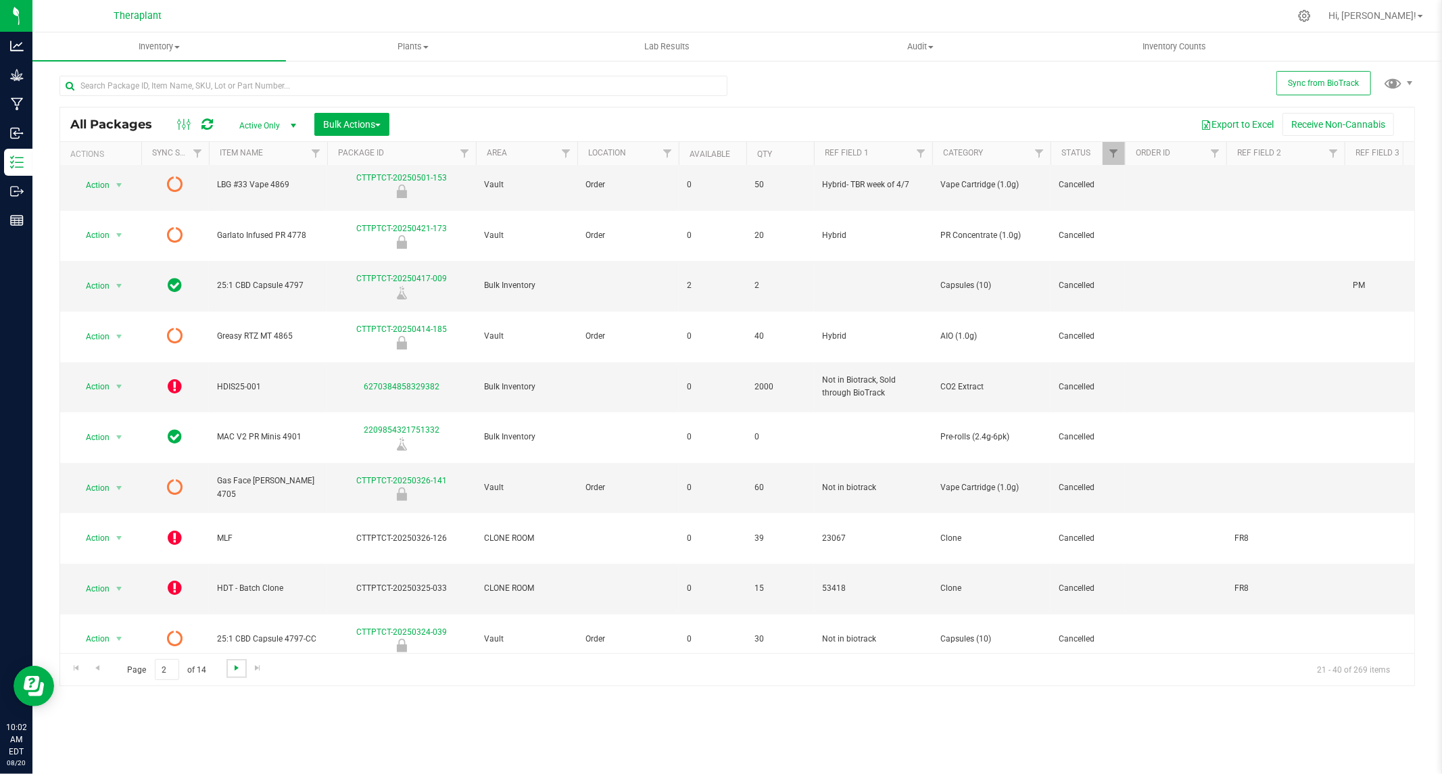
click at [235, 669] on span "Go to the next page" at bounding box center [236, 668] width 11 height 11
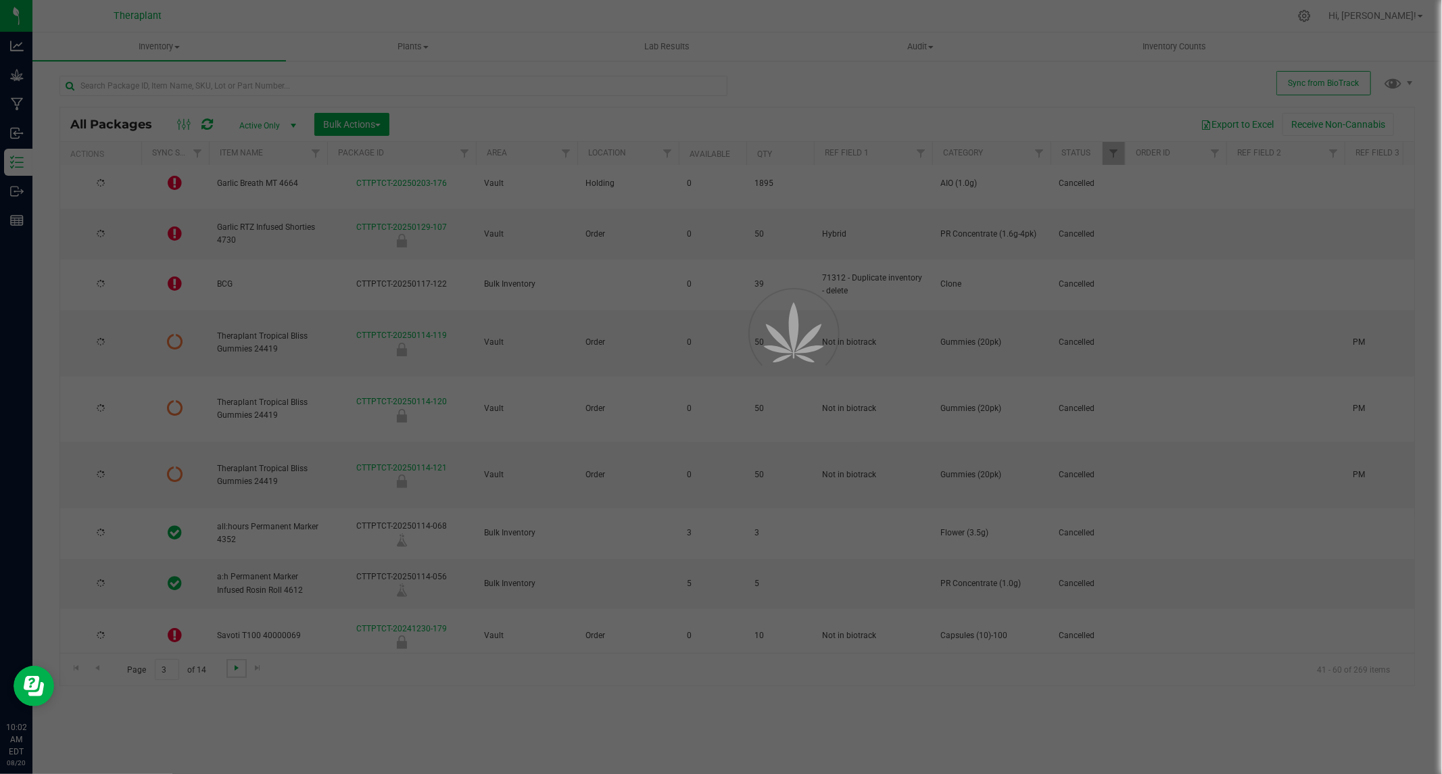
type input "2026-01-22"
type input "2025-04-19"
type input "2025-06-25"
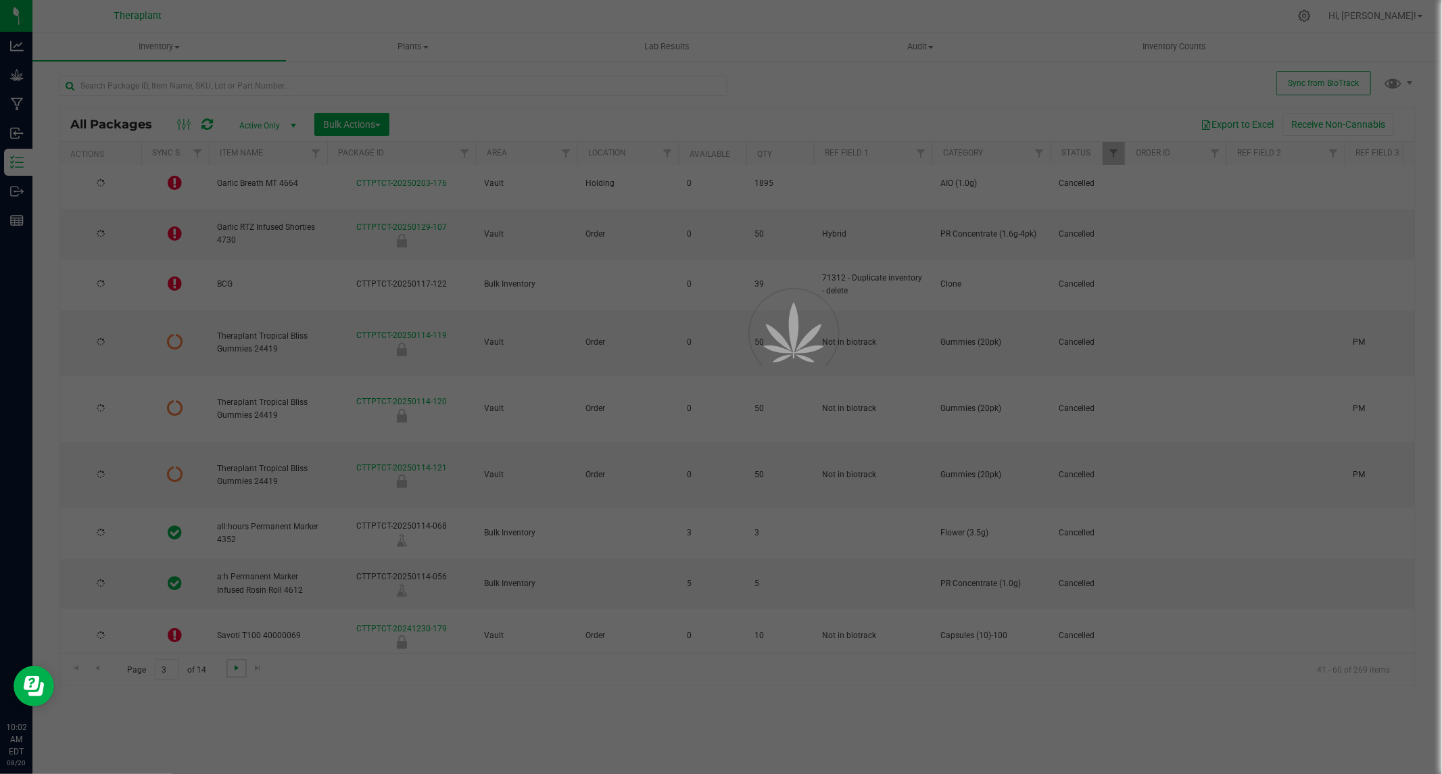
type input "2025-12-11"
type input "2025-11-27"
type input "2025-03-21"
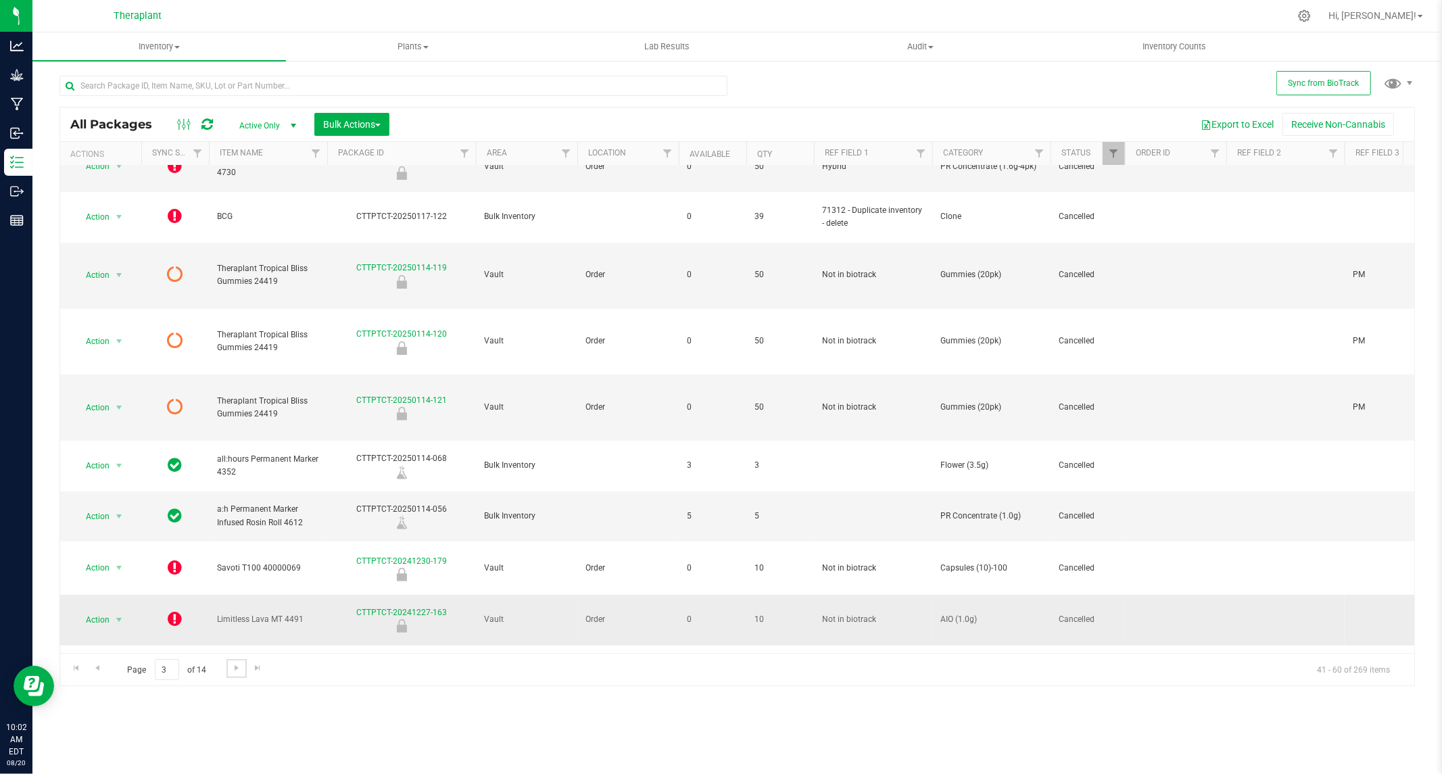
scroll to position [358, 0]
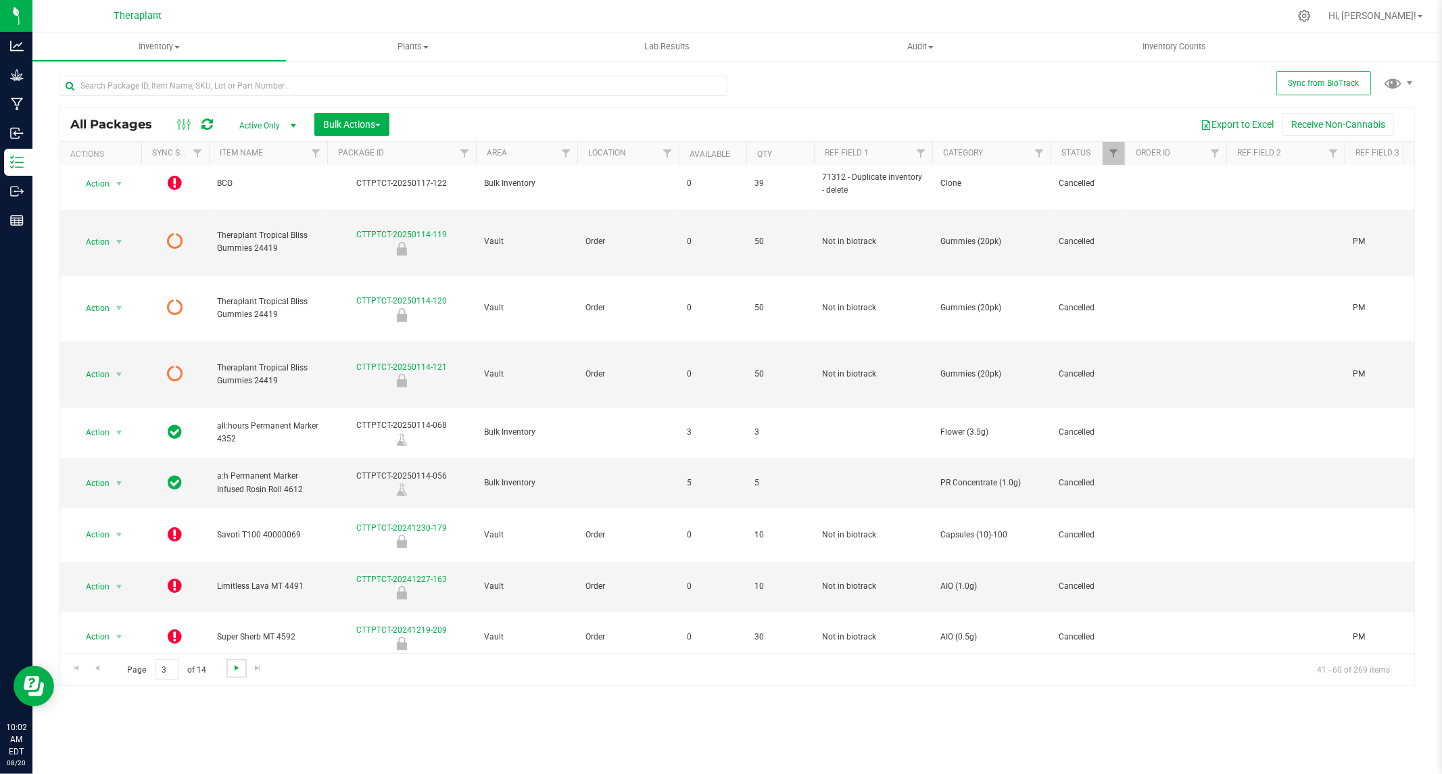
click at [238, 669] on span "Go to the next page" at bounding box center [236, 668] width 11 height 11
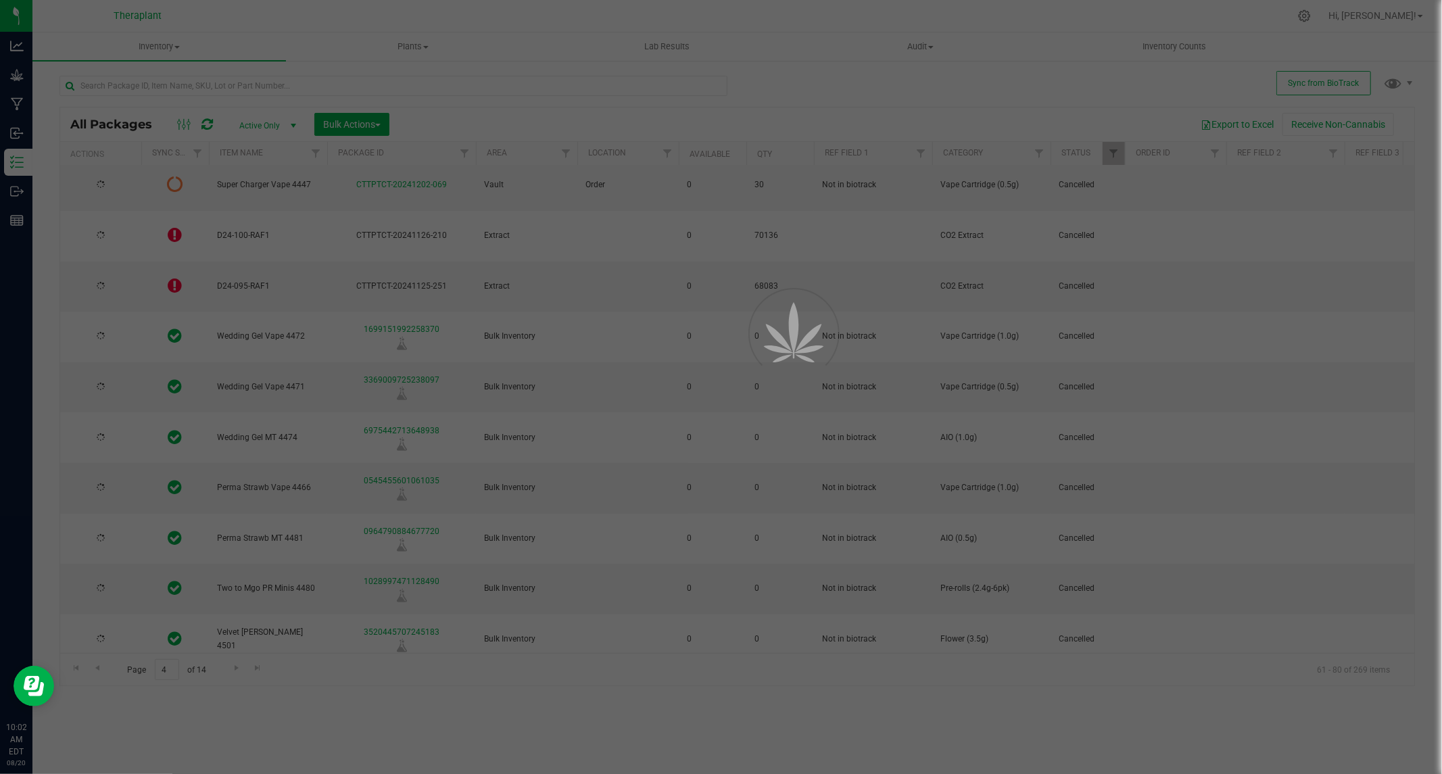
type input "2025-11-08"
type input "2025-09-18"
type input "2025-11-08"
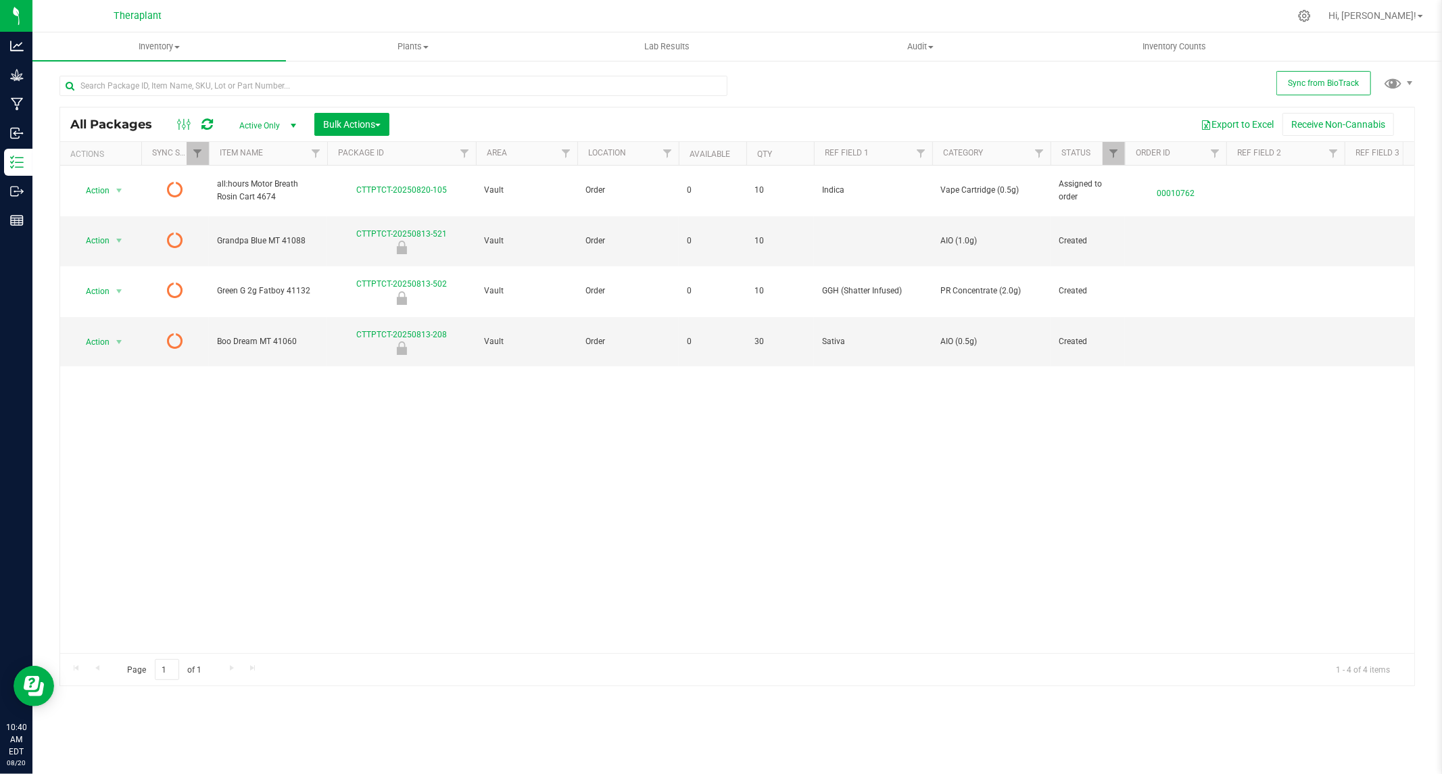
click at [206, 122] on icon at bounding box center [206, 125] width 11 height 14
